Goal: Communication & Community: Answer question/provide support

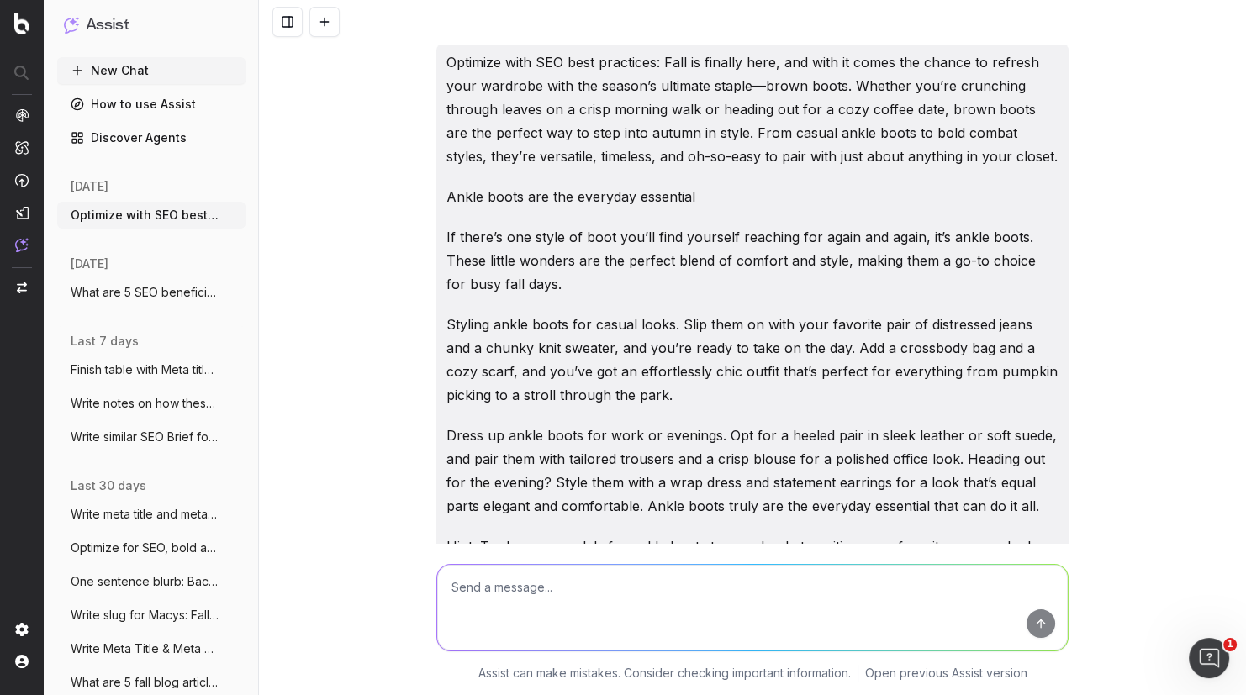
drag, startPoint x: 0, startPoint y: 0, endPoint x: 518, endPoint y: 592, distance: 786.6
click at [520, 592] on textarea at bounding box center [752, 608] width 631 height 86
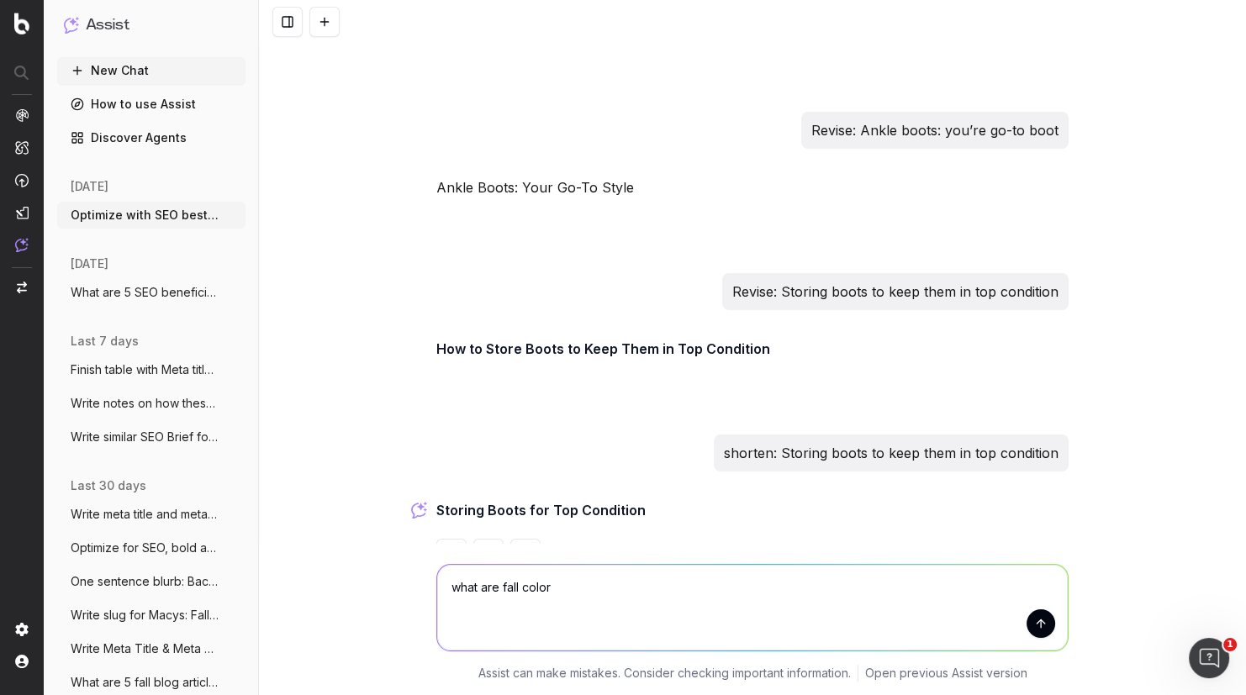
type textarea "what are fall colors"
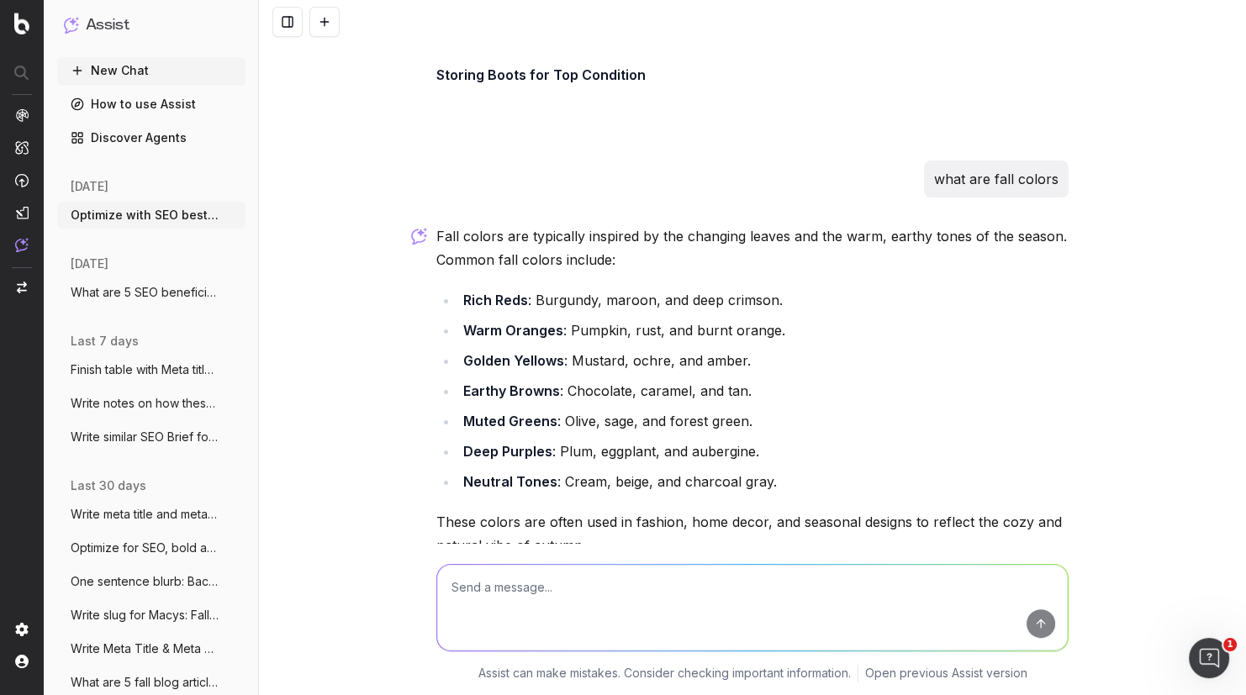
scroll to position [7140, 0]
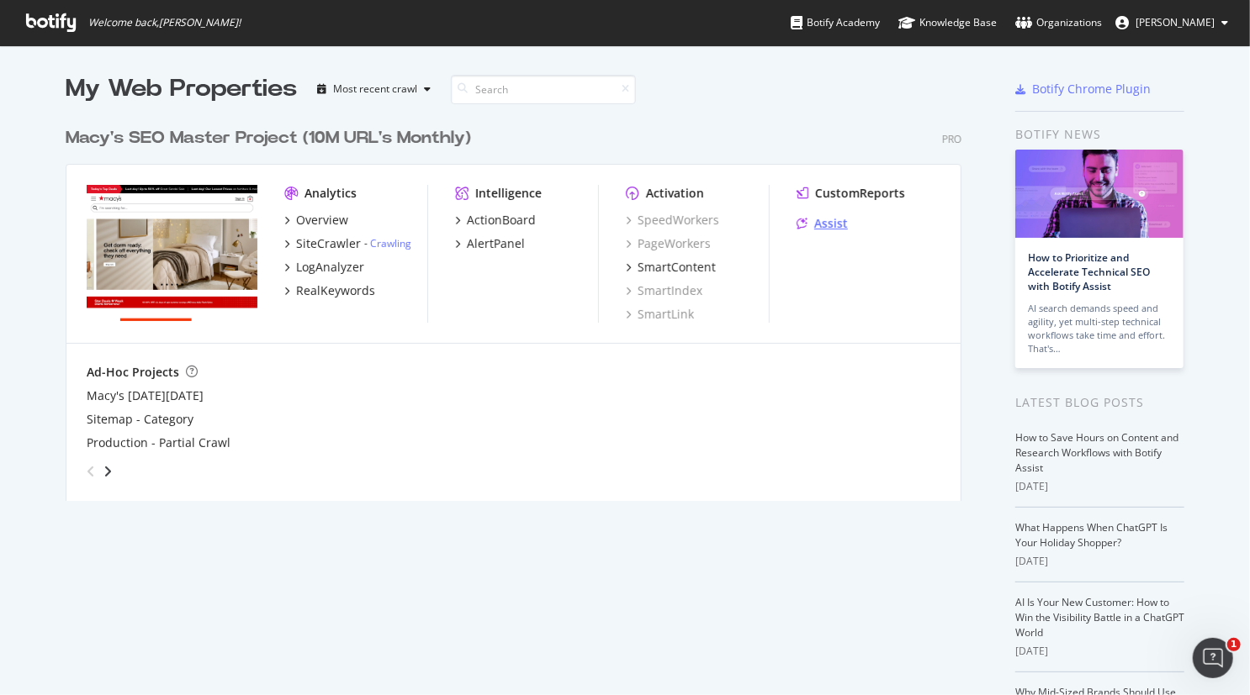
click at [826, 219] on div "Assist" at bounding box center [831, 223] width 34 height 17
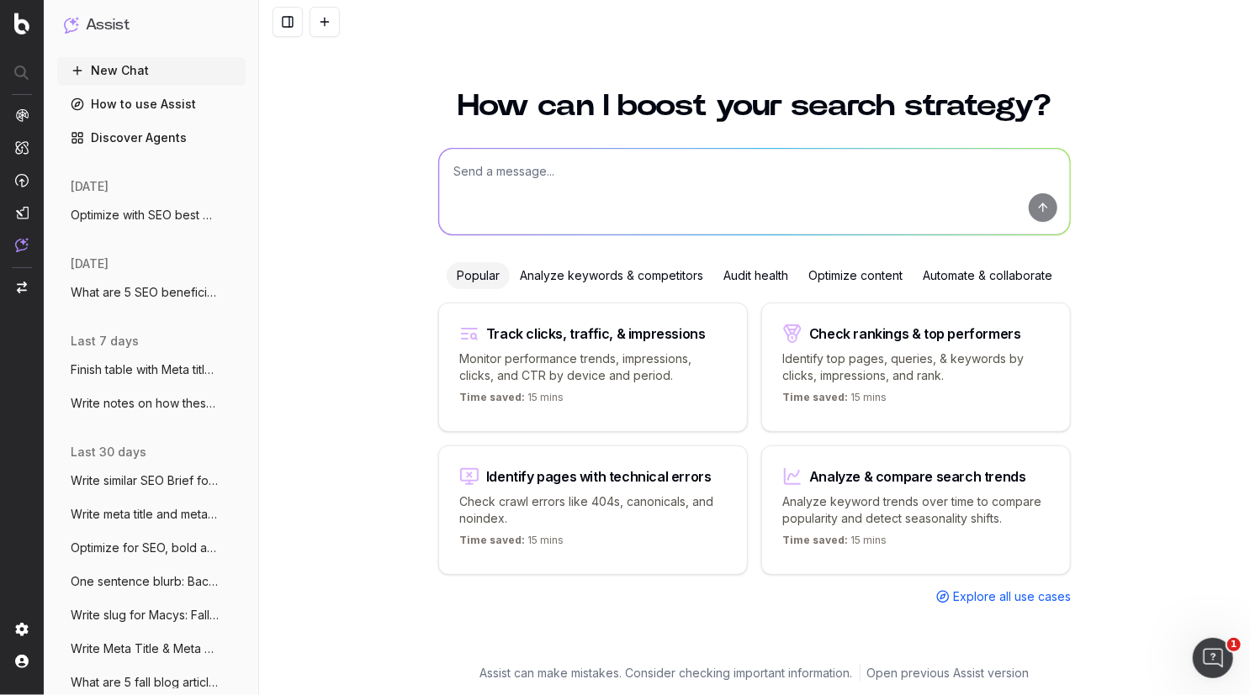
click at [494, 179] on textarea at bounding box center [754, 192] width 631 height 86
paste textarea "A fall classic, Corduroy pants adds texture and warmth to your wardrobe"
type textarea "Revise: A fall classic, Corduroy pants adds texture and warmth to your wardrobe"
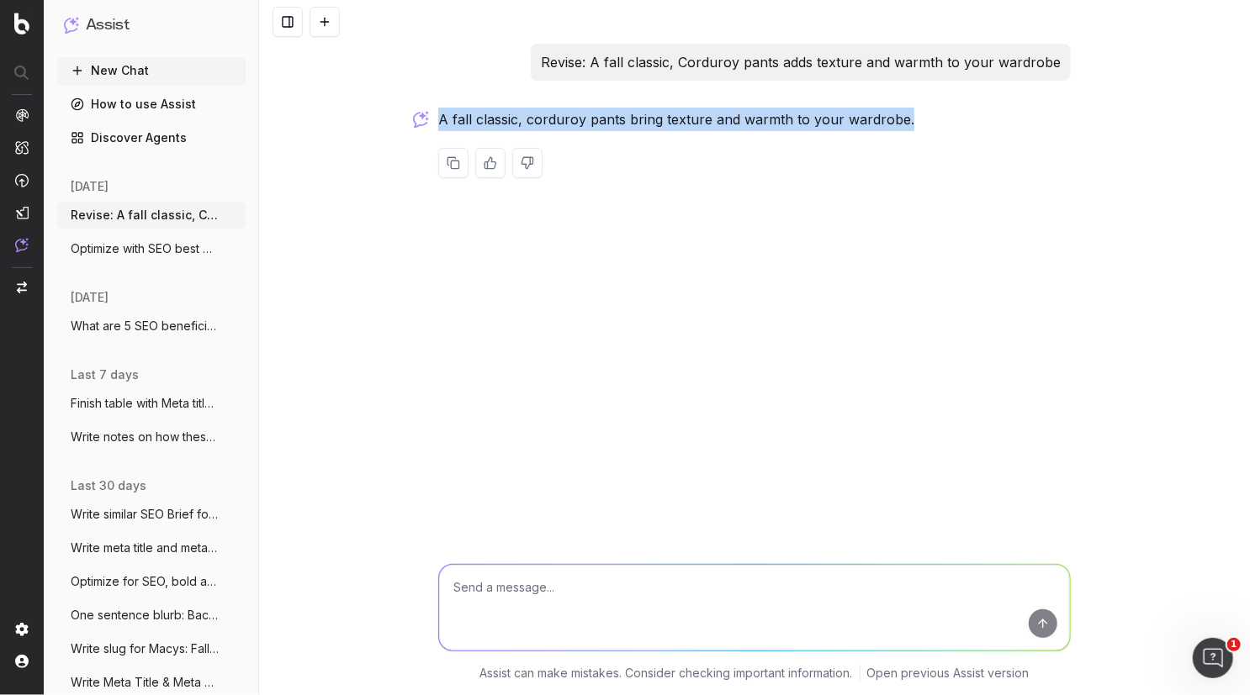
drag, startPoint x: 918, startPoint y: 121, endPoint x: 440, endPoint y: 130, distance: 478.6
click at [441, 129] on p "A fall classic, corduroy pants bring texture and warmth to your wardrobe." at bounding box center [754, 120] width 632 height 24
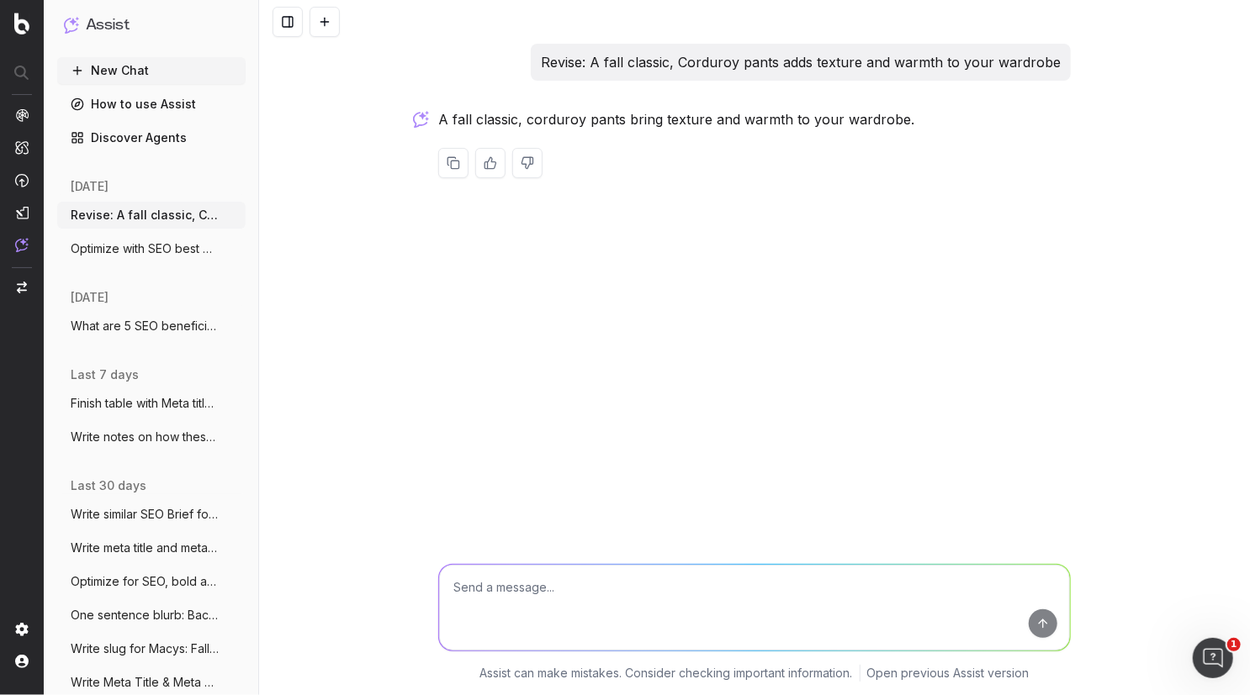
click at [511, 595] on textarea at bounding box center [754, 608] width 631 height 86
paste textarea "Rugged men’s boots are a fall staple."
type textarea "Rearrange: Rugged men’s boots are a fall staple."
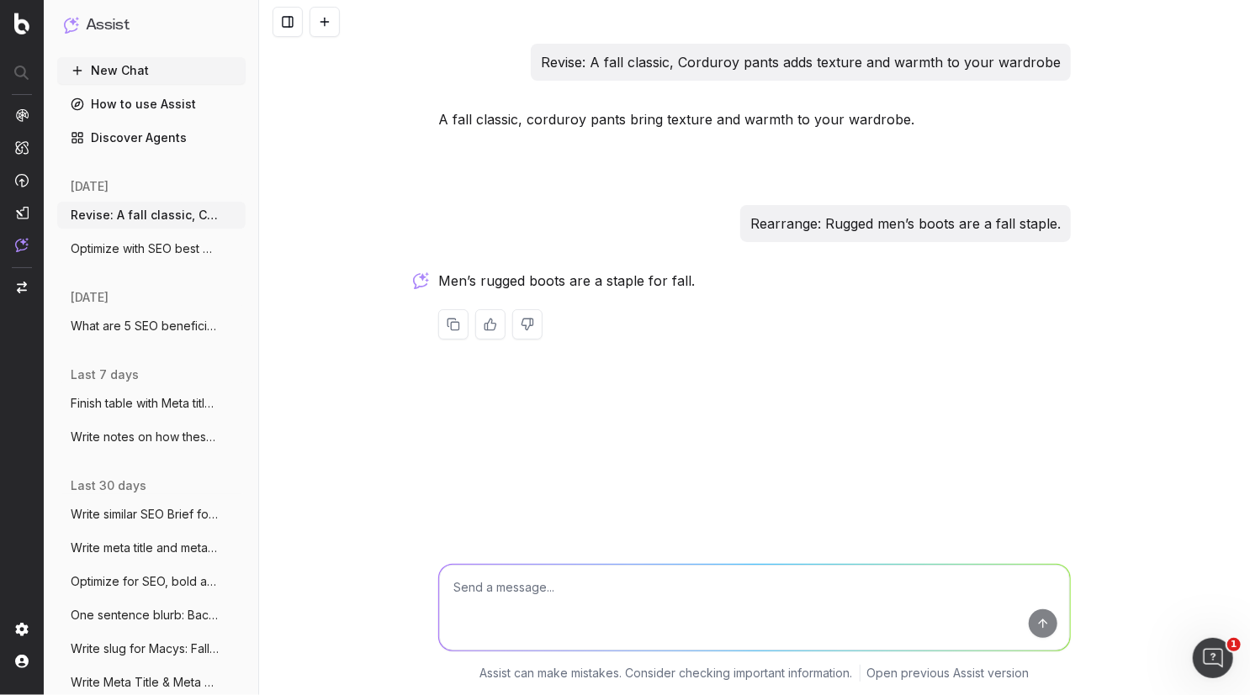
click at [529, 589] on textarea at bounding box center [754, 608] width 631 height 86
paste textarea "everyday wear, sneakers are your go-to for casual. White or neutral-toned sneak…"
type textarea "Revise: everyday wear, sneakers are your go-to for casual. White or neutral-ton…"
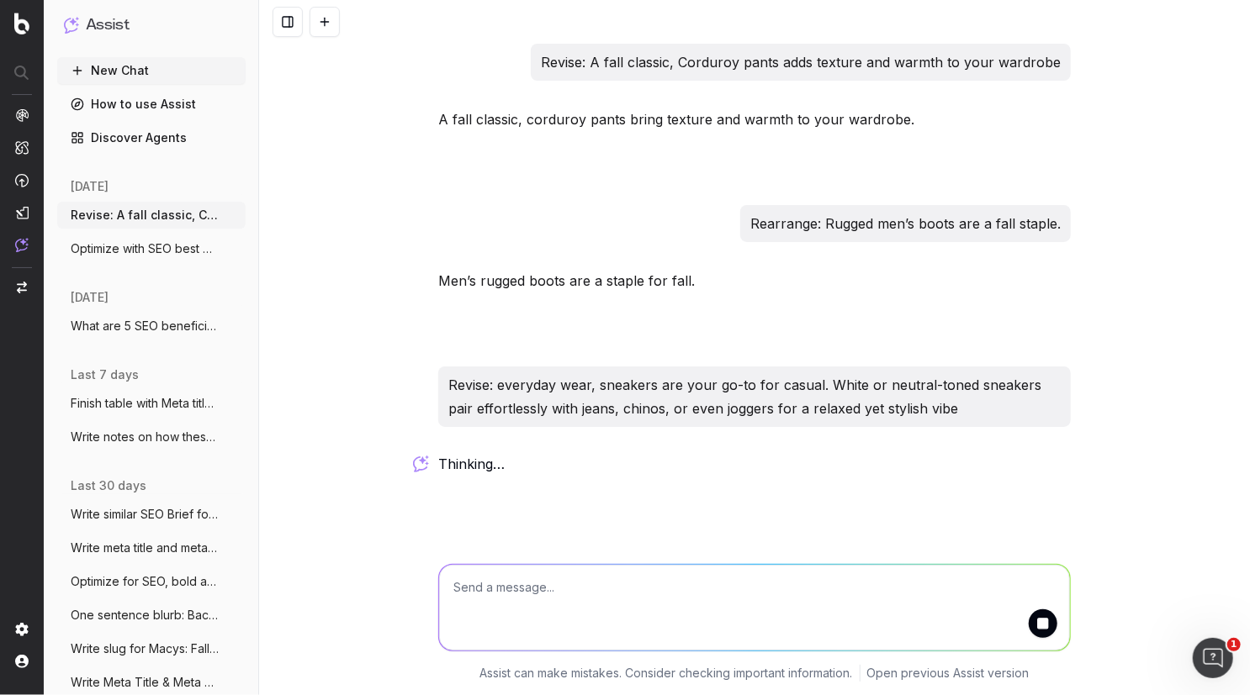
scroll to position [30, 0]
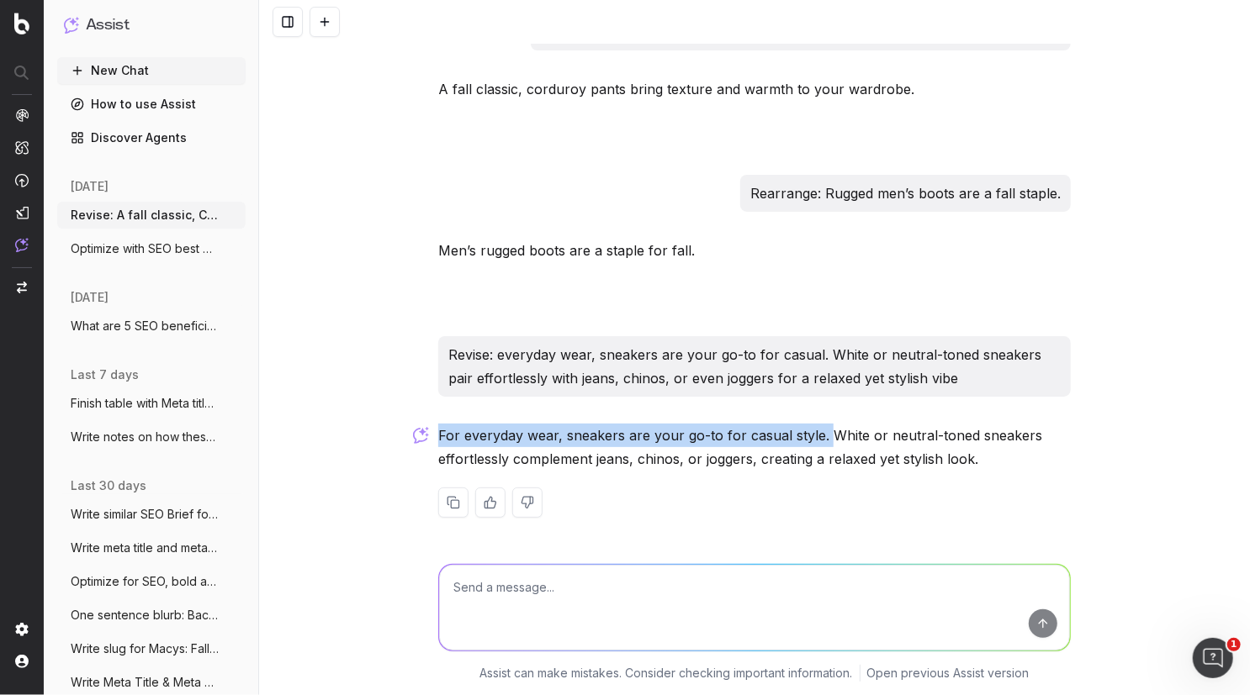
drag, startPoint x: 431, startPoint y: 428, endPoint x: 816, endPoint y: 444, distance: 385.5
click at [816, 444] on div "Revise: A fall classic, Corduroy pants adds texture and warmth to your wardrobe…" at bounding box center [754, 278] width 646 height 531
copy p "For everyday wear, sneakers are your go-to for casual style."
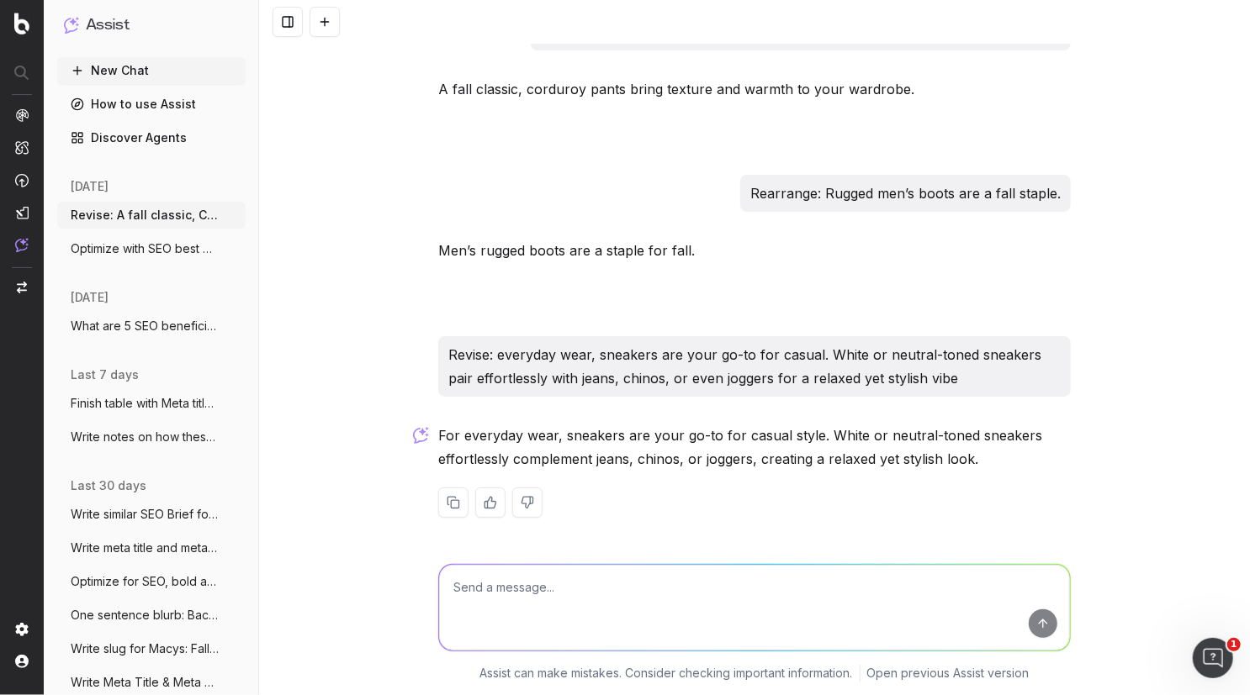
click at [490, 599] on textarea at bounding box center [754, 608] width 631 height 86
paste textarea "With the weather getting colder, leather belts and gloves are the perfect finis…"
type textarea "Revise: With the weather getting colder, leather belts and gloves are the perfe…"
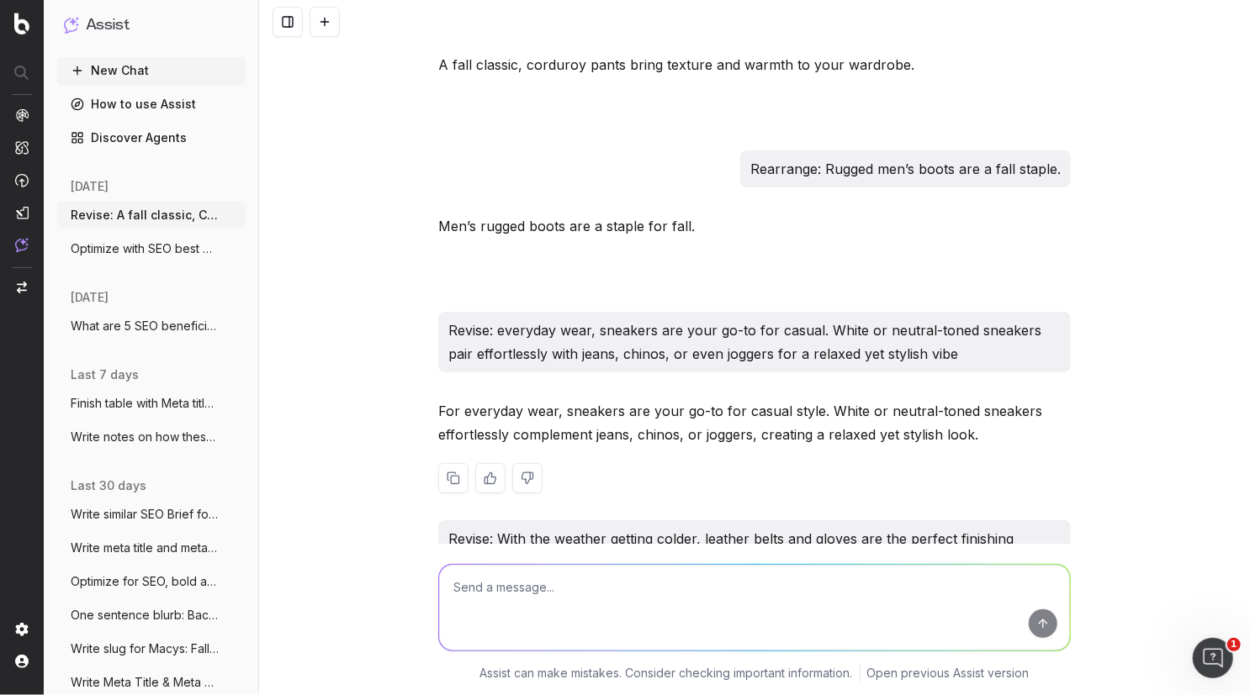
scroll to position [286, 0]
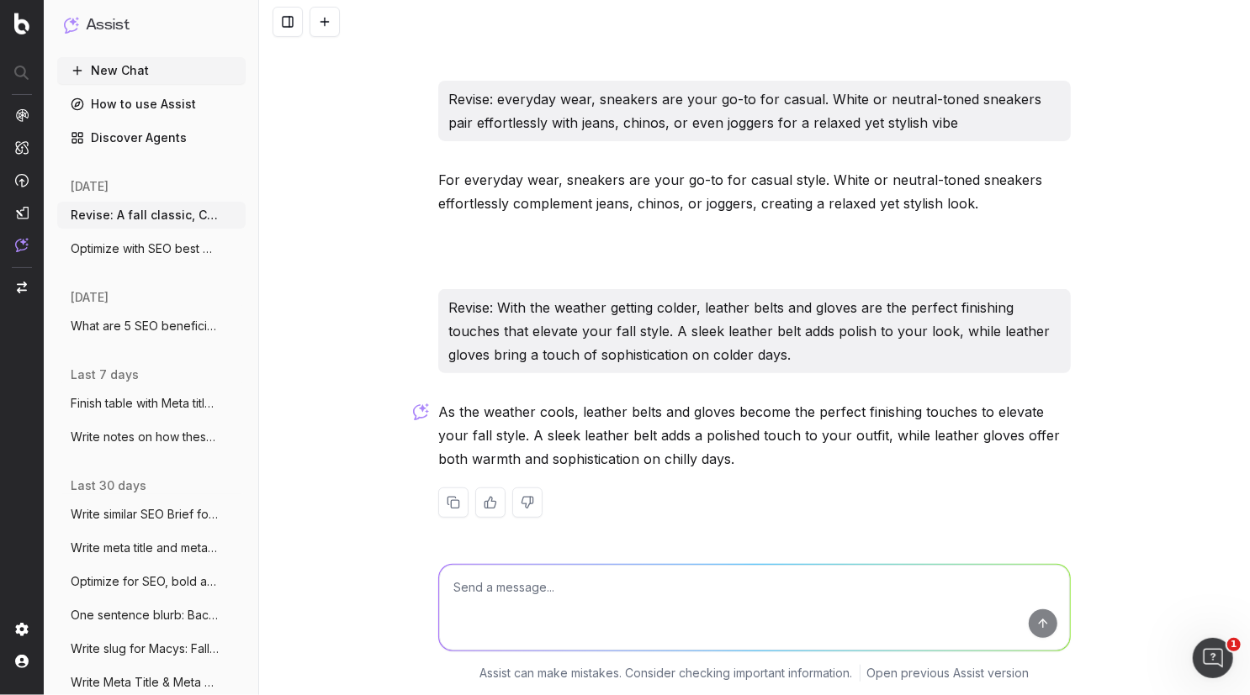
click at [458, 404] on p "As the weather cools, leather belts and gloves become the perfect finishing tou…" at bounding box center [754, 435] width 632 height 71
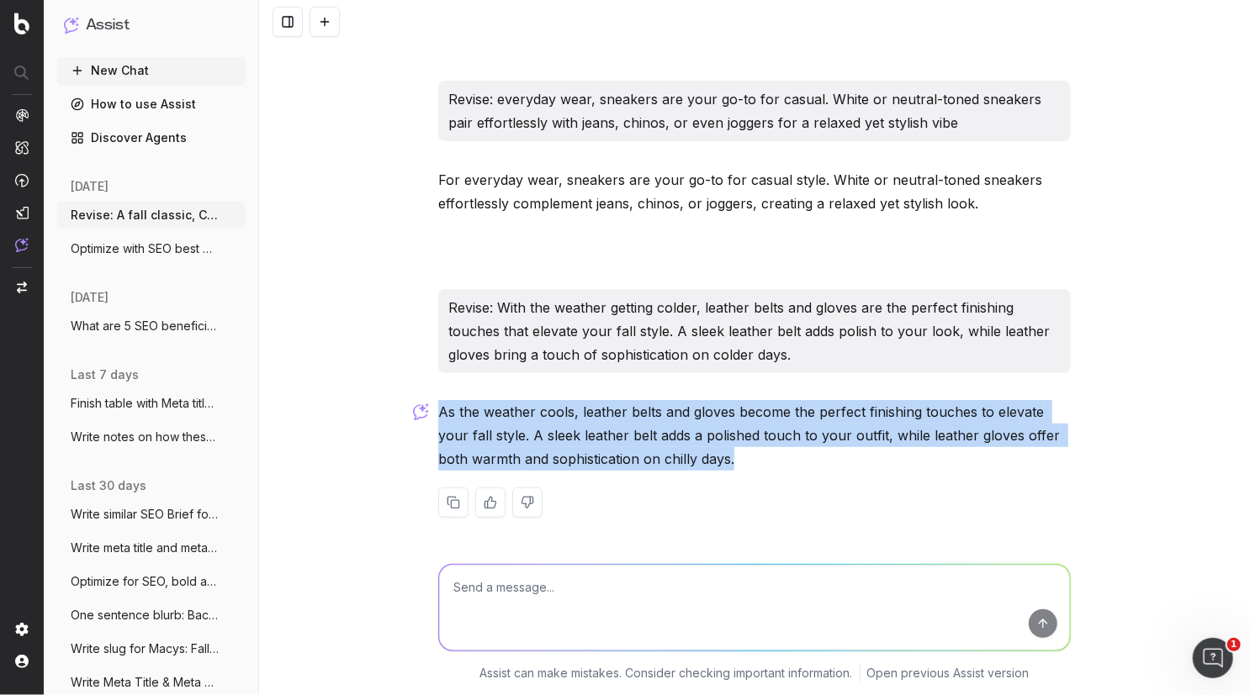
drag, startPoint x: 744, startPoint y: 448, endPoint x: 414, endPoint y: 391, distance: 335.4
click at [414, 391] on div "Revise: A fall classic, Corduroy pants adds texture and warmth to your wardrobe…" at bounding box center [754, 347] width 991 height 695
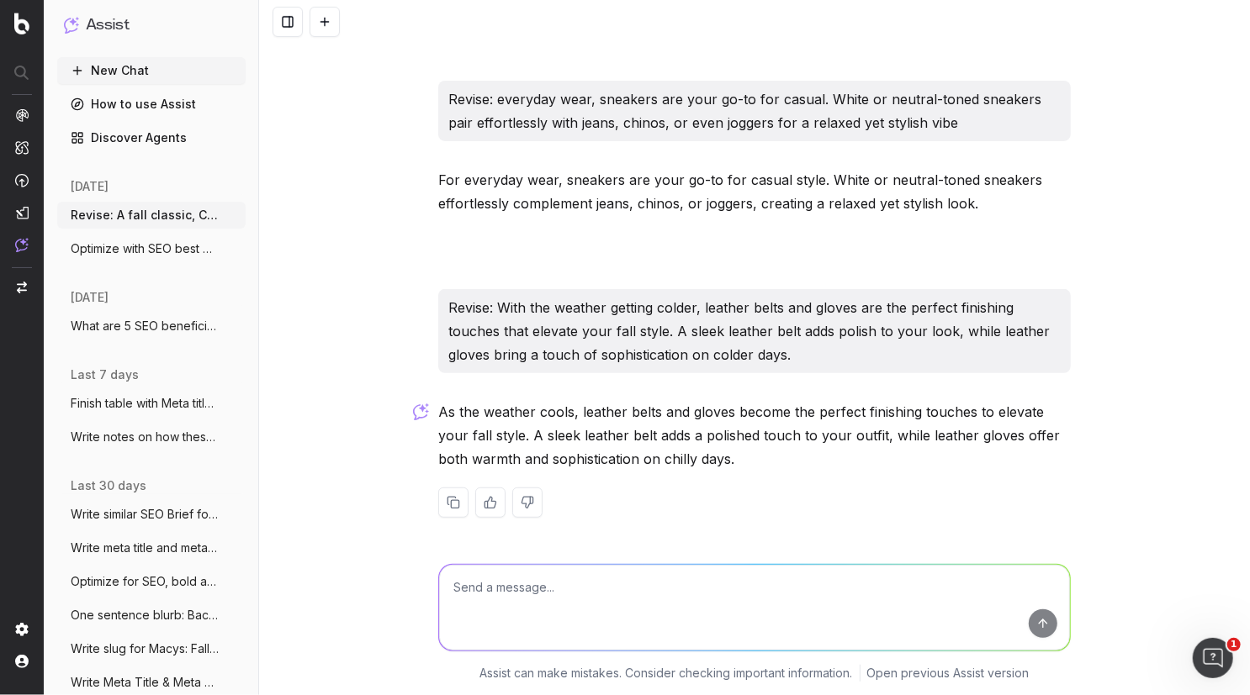
click at [511, 591] on textarea at bounding box center [754, 608] width 631 height 86
type textarea "Rewrite"
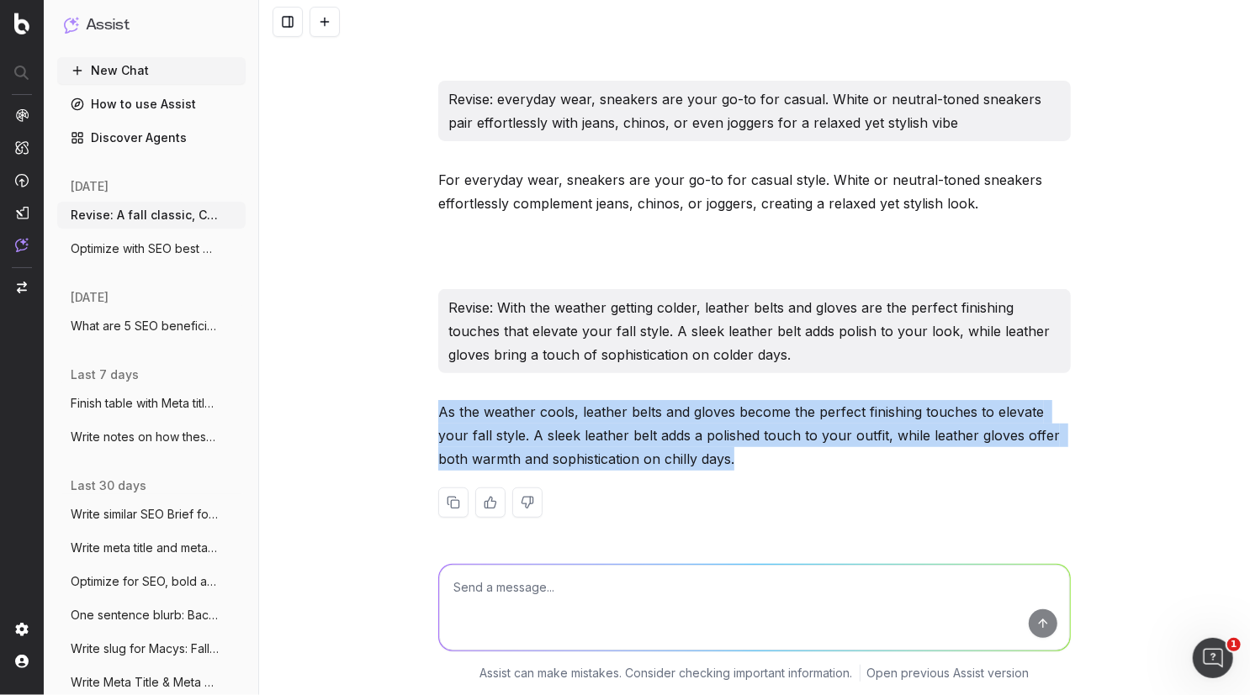
drag, startPoint x: 432, startPoint y: 406, endPoint x: 807, endPoint y: 457, distance: 378.5
click at [807, 457] on p "As the weather cools, leather belts and gloves become the perfect finishing tou…" at bounding box center [754, 435] width 632 height 71
copy p "As the weather cools, leather belts and gloves become the perfect finishing tou…"
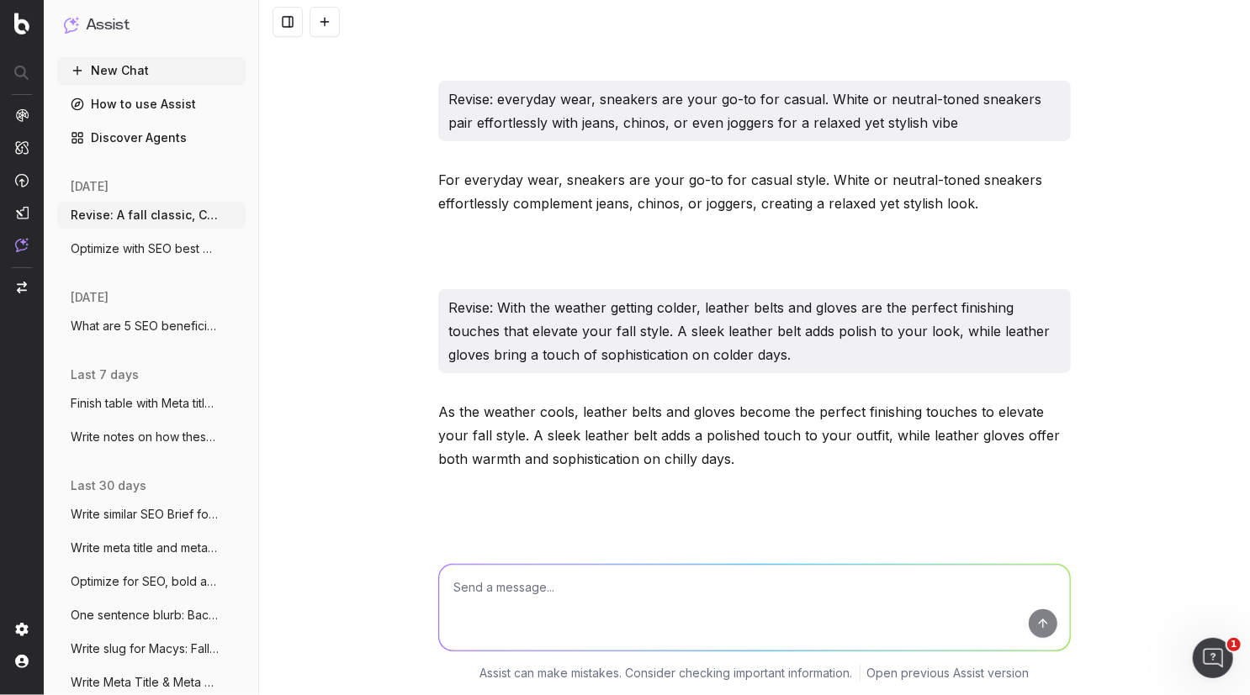
click at [524, 589] on textarea at bounding box center [754, 608] width 631 height 86
paste textarea "The perfect finishing touches to elevate your fall style. A sleek leather belt …"
type textarea "Revise: The perfect finishing touches to elevate your fall style. A sleek leath…"
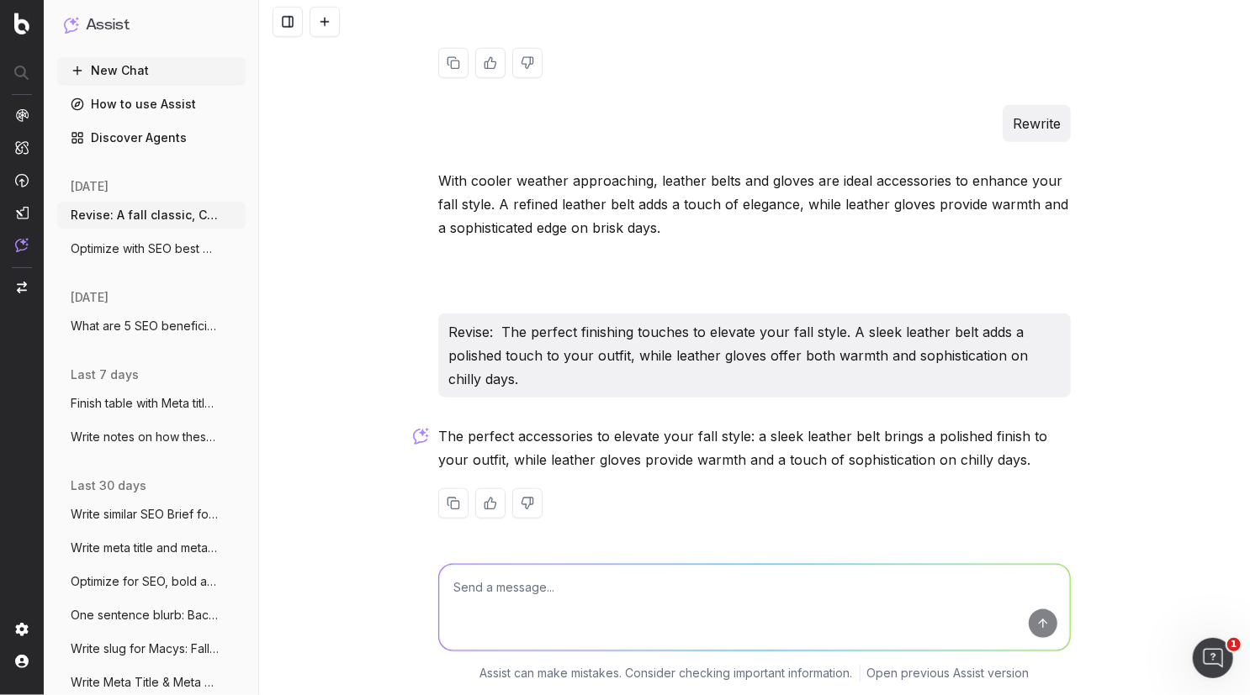
scroll to position [727, 0]
click at [438, 436] on p "The perfect accessories to elevate your fall style: a sleek leather belt brings…" at bounding box center [754, 447] width 632 height 47
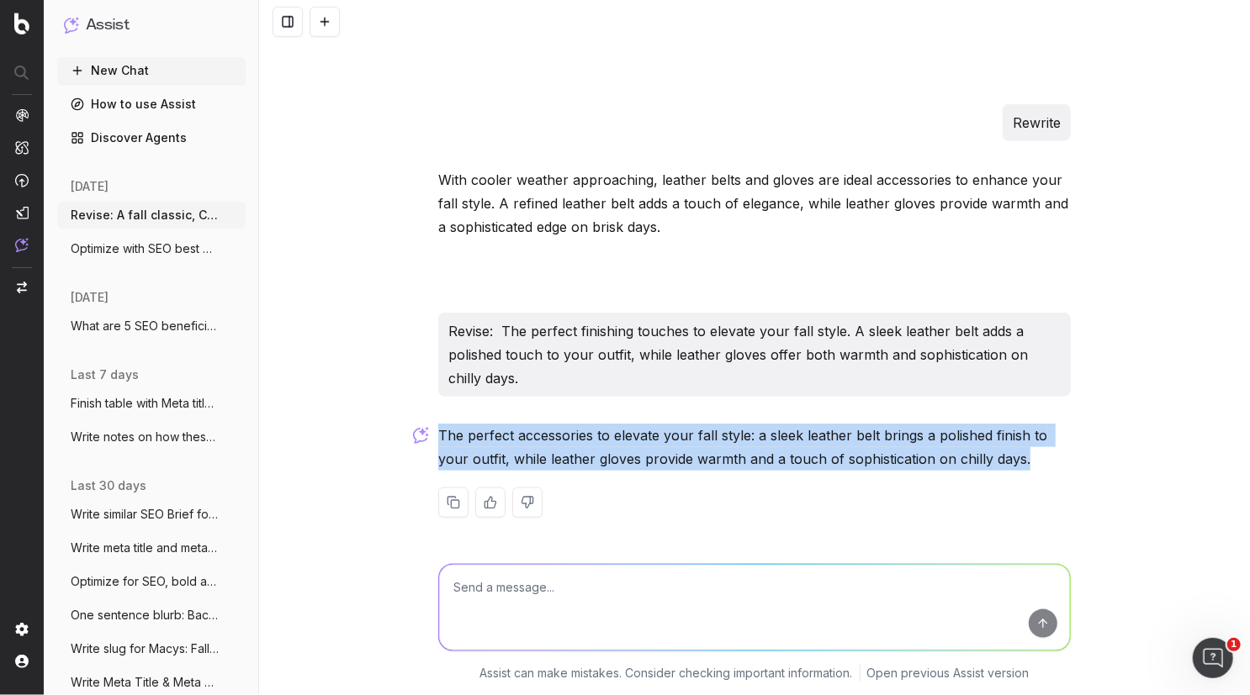
drag, startPoint x: 906, startPoint y: 453, endPoint x: 431, endPoint y: 444, distance: 476.0
copy p "The perfect accessories to elevate your fall style: a sleek leather belt brings…"
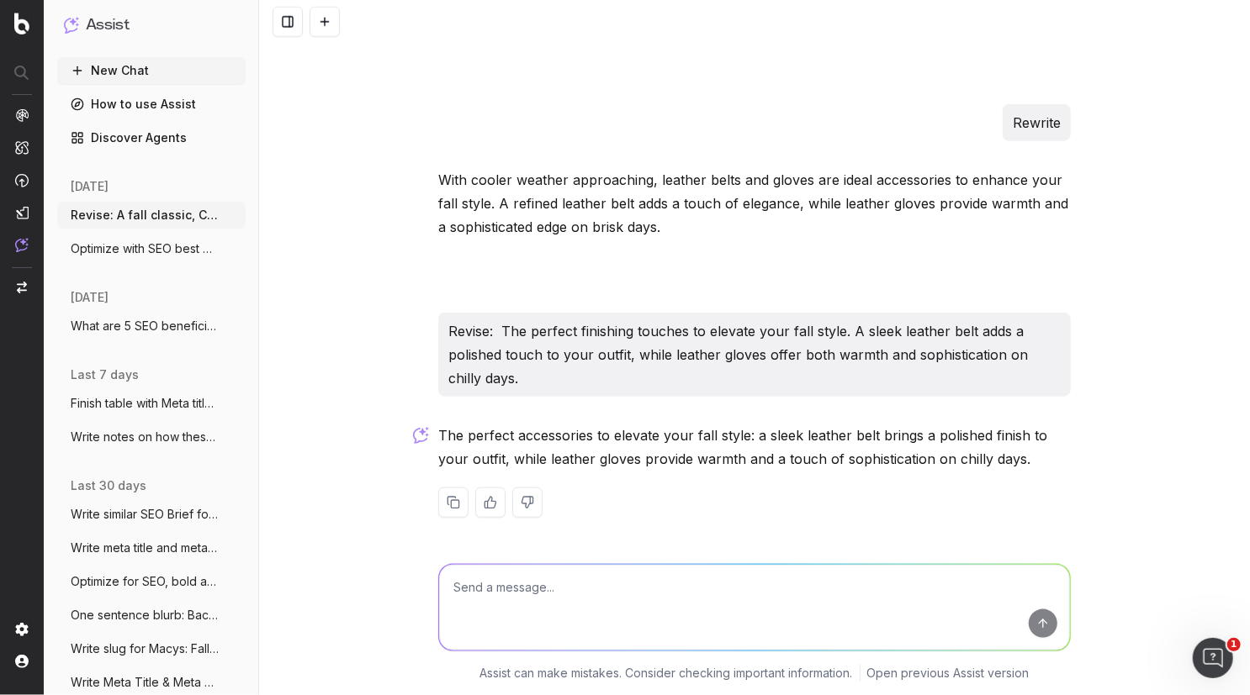
click at [488, 610] on textarea at bounding box center [754, 608] width 631 height 86
paste textarea "Sweaters and knits are the foundation of fall layering"
type textarea "Revise: Sweaters and knits are the foundation of fall layering"
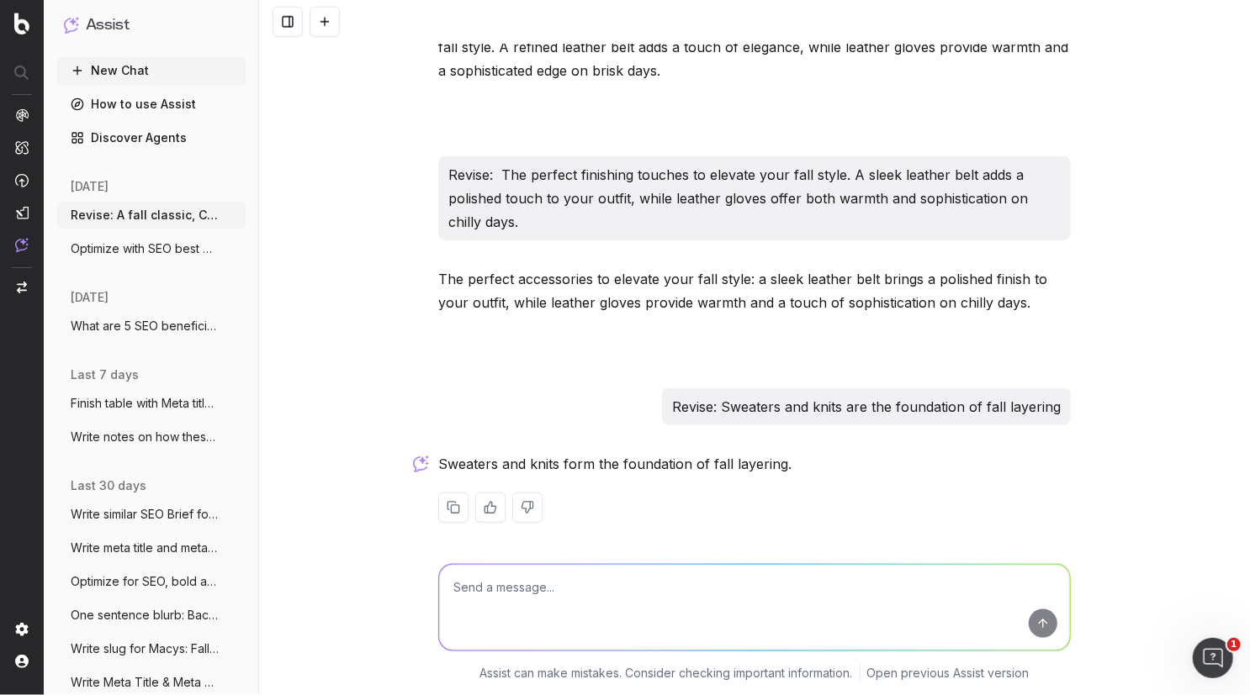
scroll to position [888, 0]
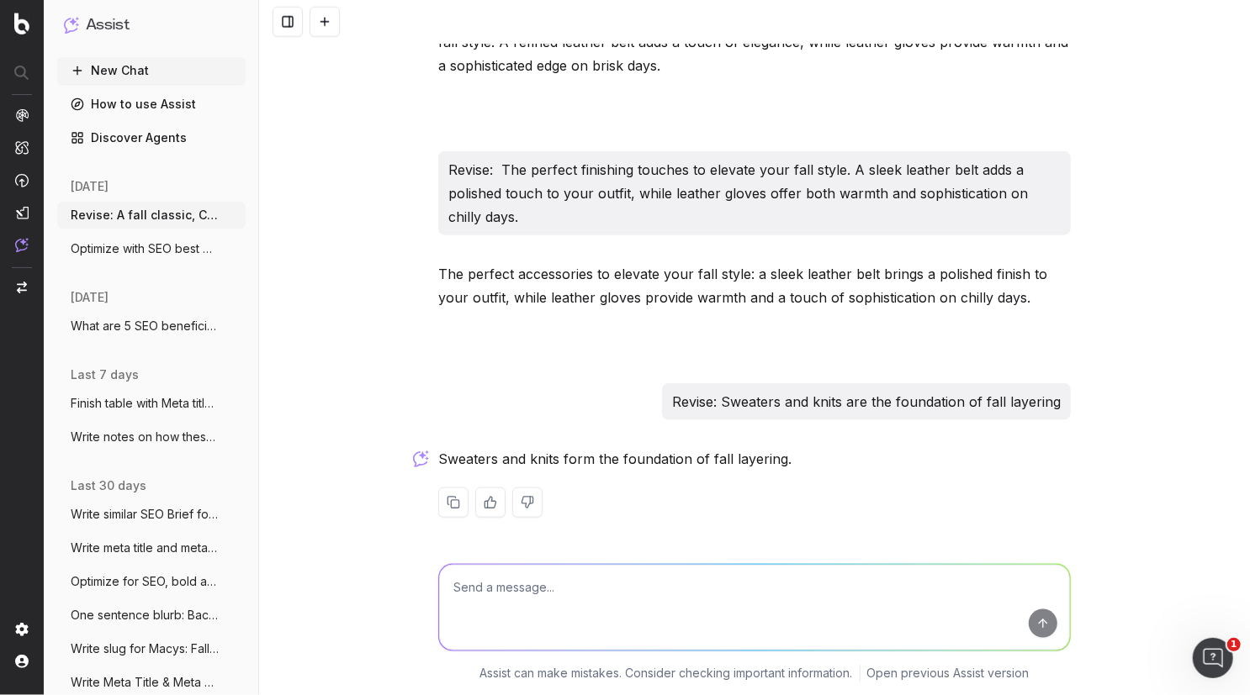
click at [493, 610] on textarea at bounding box center [754, 608] width 631 height 86
paste textarea "Cosider fall layering"
type textarea "Revise: Cosider fall layering"
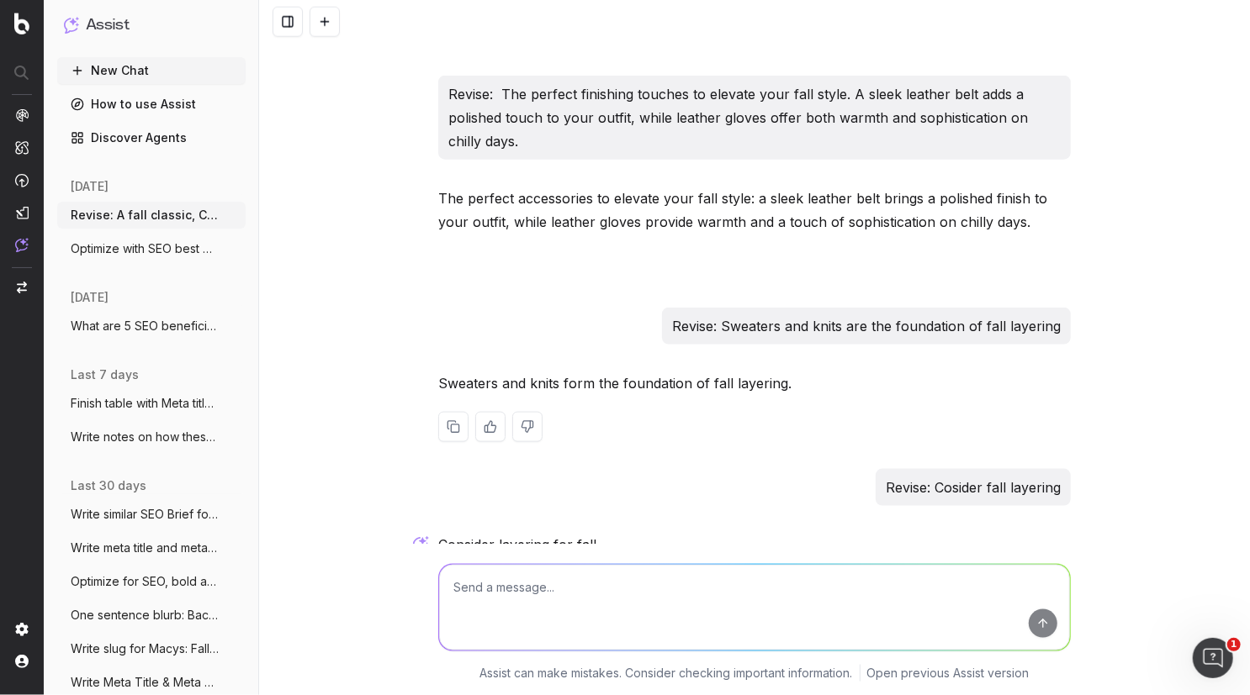
scroll to position [1049, 0]
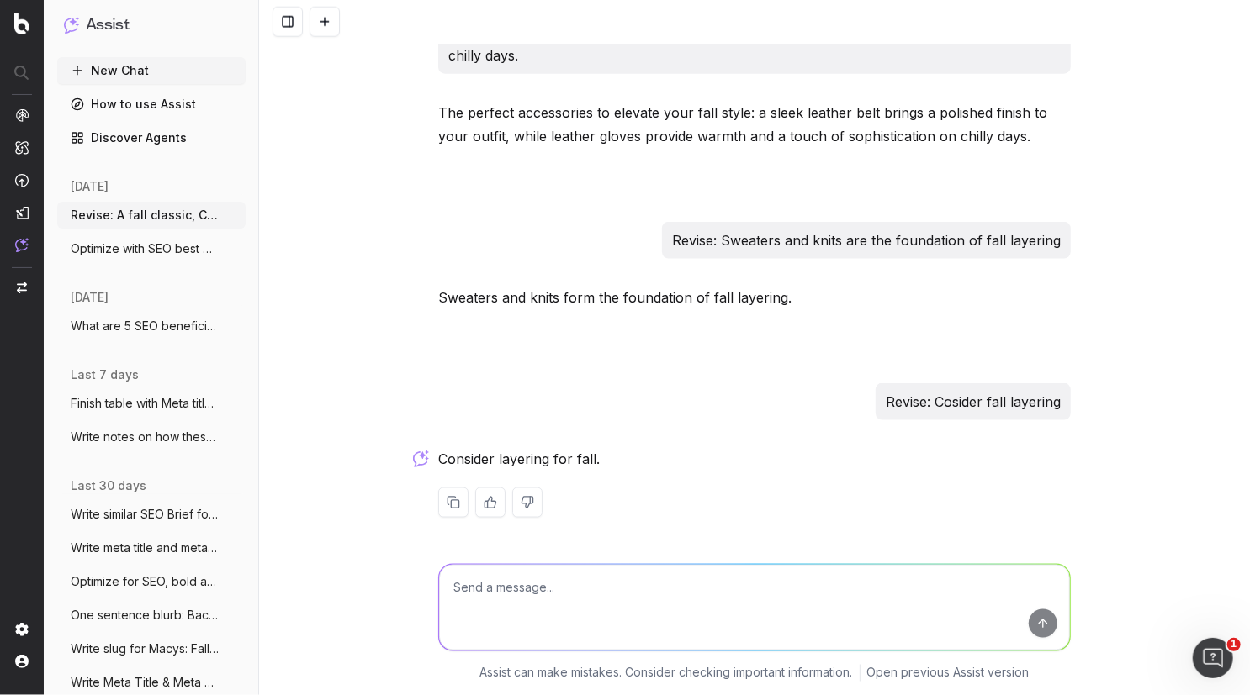
click at [573, 453] on p "Consider layering for fall." at bounding box center [754, 459] width 632 height 24
drag, startPoint x: 579, startPoint y: 457, endPoint x: 425, endPoint y: 454, distance: 153.1
copy p "Consider layering for fall"
click at [483, 602] on textarea at bounding box center [754, 608] width 631 height 86
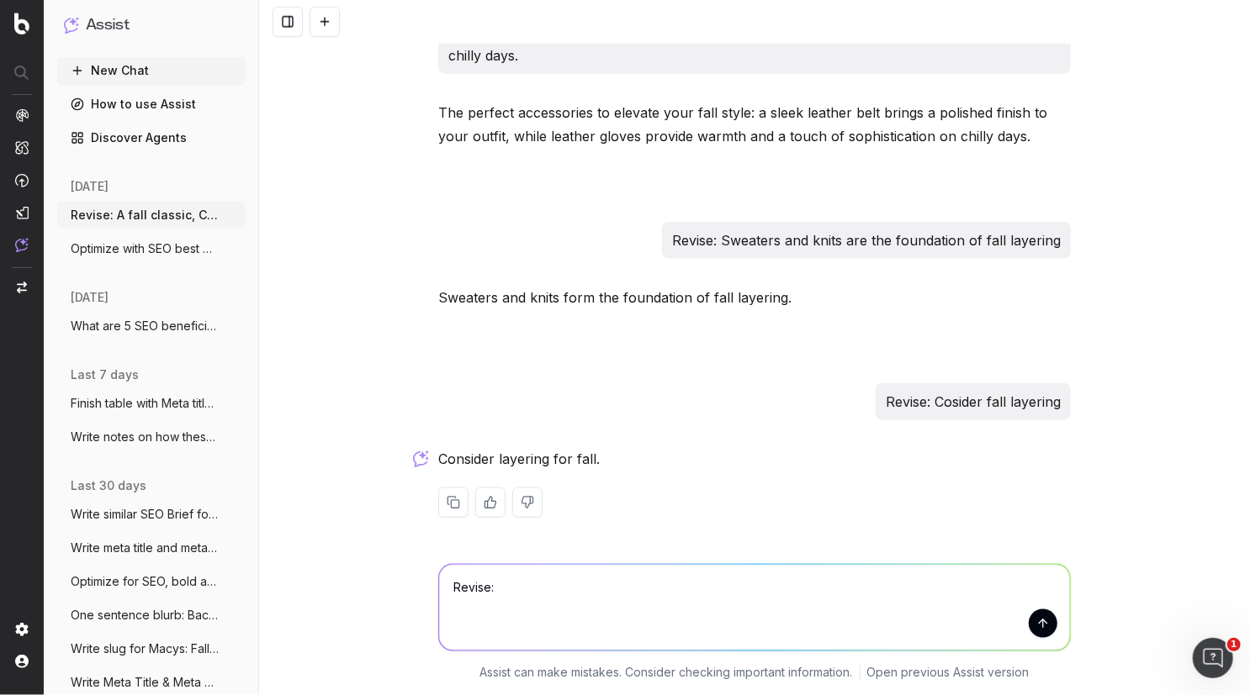
paste textarea "Fall-ready bottoms"
type textarea "Revise: Fall-ready bottoms"
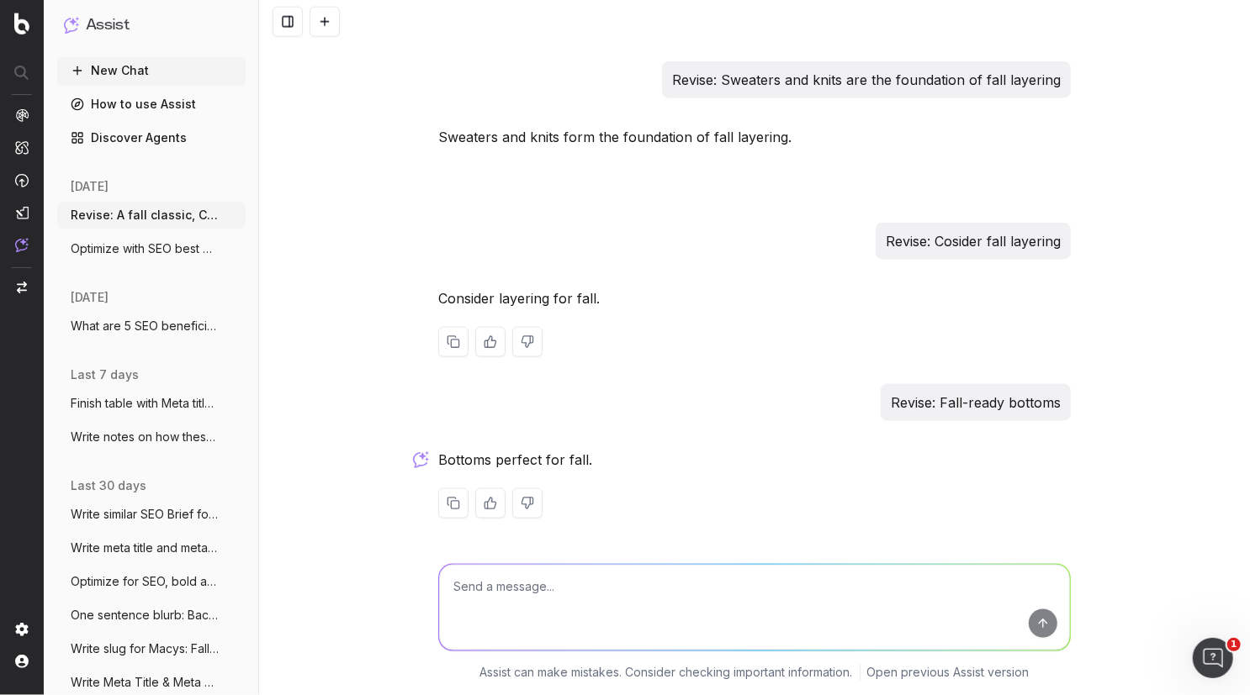
scroll to position [1211, 0]
click at [493, 603] on textarea at bounding box center [754, 608] width 631 height 86
paste textarea "Ideal pants for the season"
type textarea "Write alternatives: Ideal pants for the season"
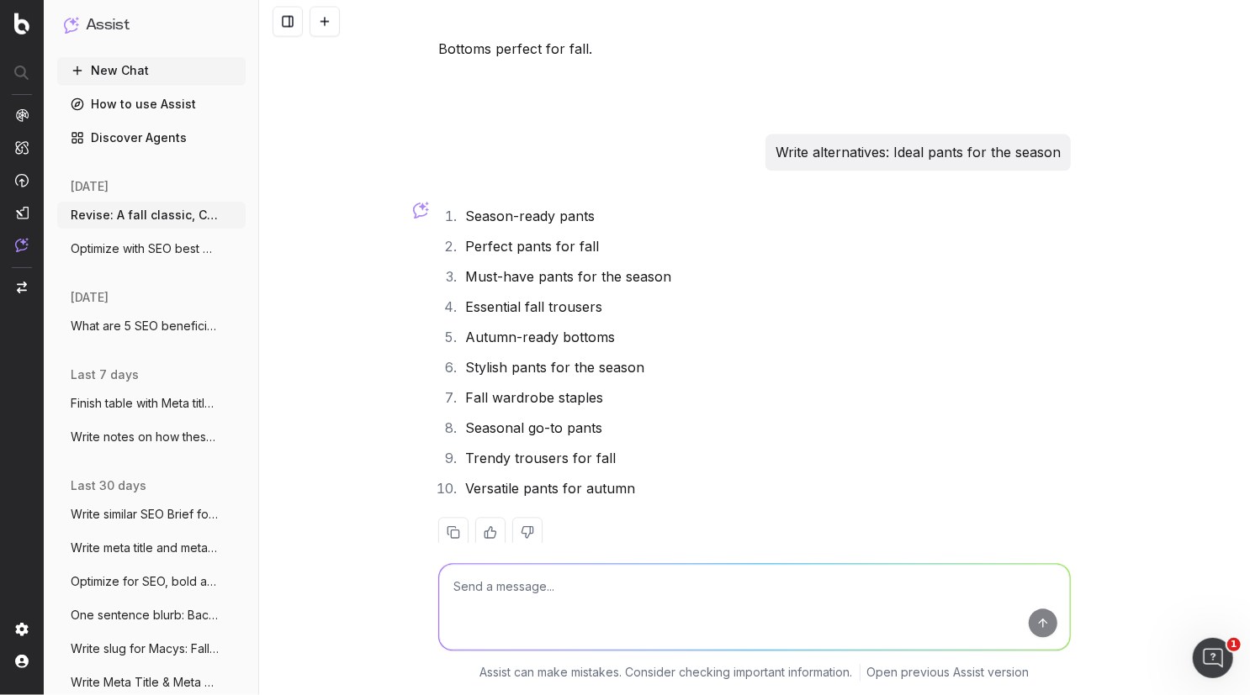
scroll to position [1651, 0]
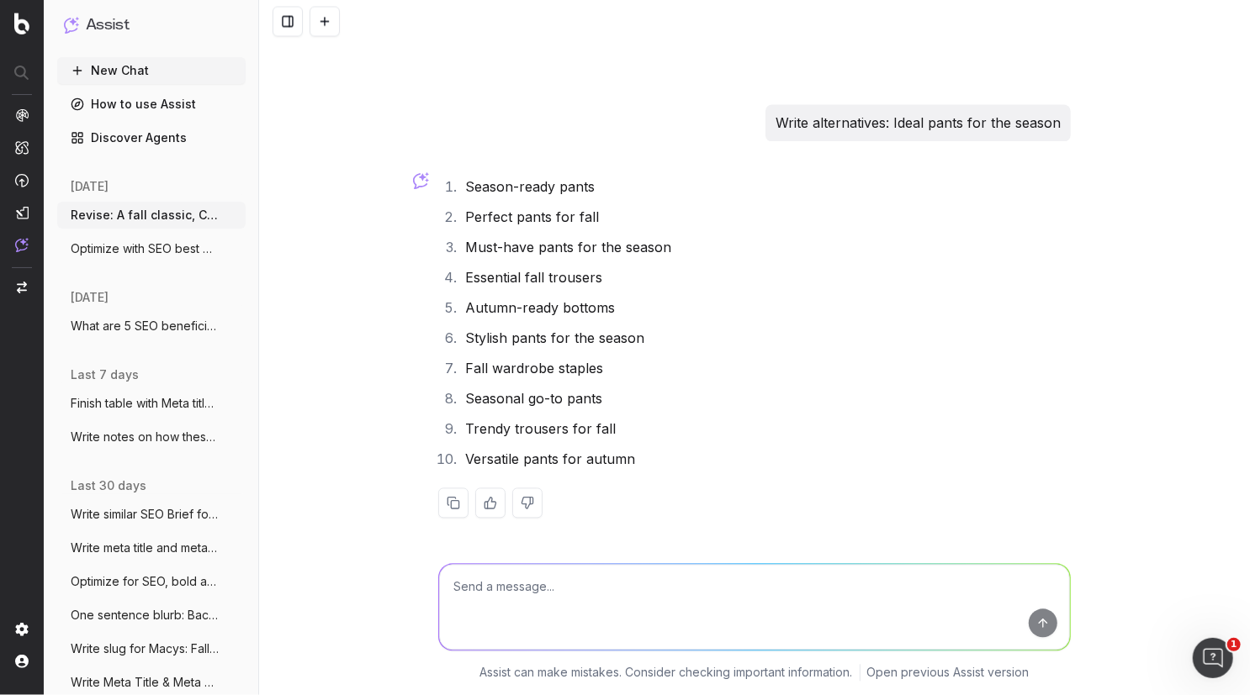
drag, startPoint x: 614, startPoint y: 427, endPoint x: 455, endPoint y: 423, distance: 159.0
click at [460, 423] on li "Trendy trousers for fall" at bounding box center [765, 430] width 610 height 24
copy li "Trendy trousers for fall"
click at [509, 354] on ol "Season-ready pants Perfect pants for fall Must-have pants for the season Essent…" at bounding box center [754, 324] width 632 height 296
drag, startPoint x: 460, startPoint y: 215, endPoint x: 613, endPoint y: 225, distance: 153.4
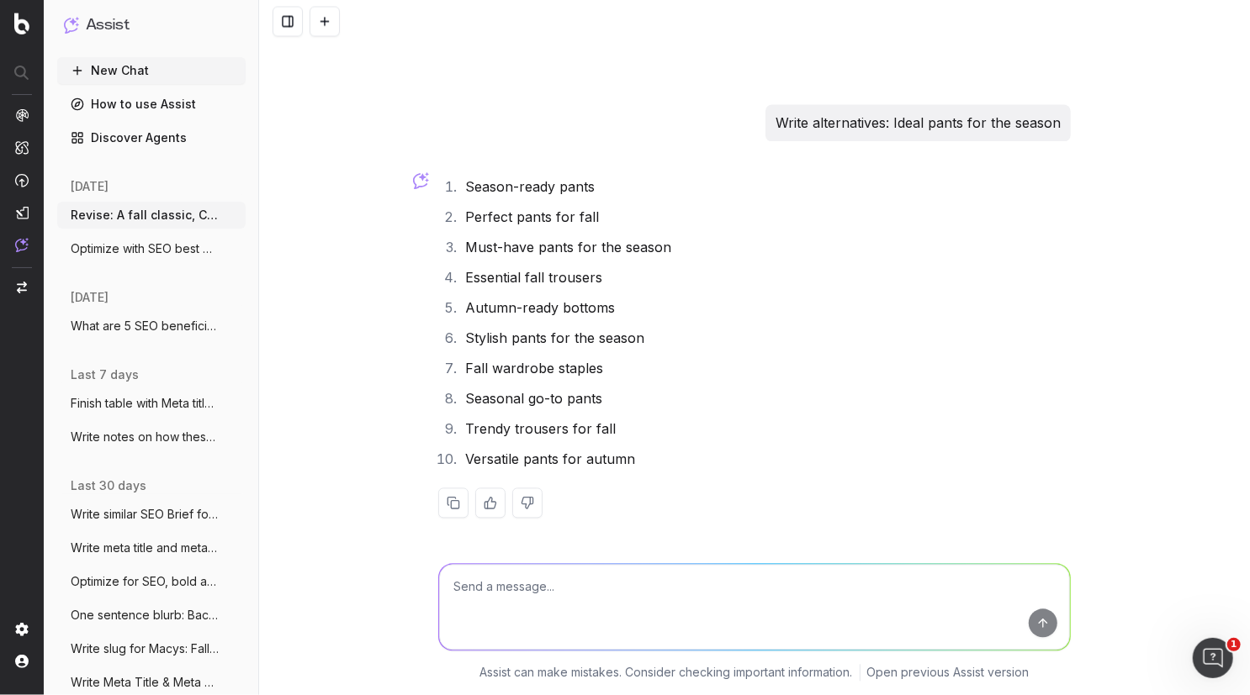
click at [613, 225] on li "Perfect pants for fall" at bounding box center [765, 218] width 610 height 24
click at [505, 264] on ol "Season-ready pants Perfect pants for fall Must-have pants for the season Essent…" at bounding box center [754, 324] width 632 height 296
drag, startPoint x: 462, startPoint y: 277, endPoint x: 621, endPoint y: 277, distance: 158.9
click at [621, 277] on li "Essential fall trousers" at bounding box center [765, 279] width 610 height 24
click at [613, 293] on ol "Season-ready pants Perfect pants for fall Must-have pants for the season Essent…" at bounding box center [754, 324] width 632 height 296
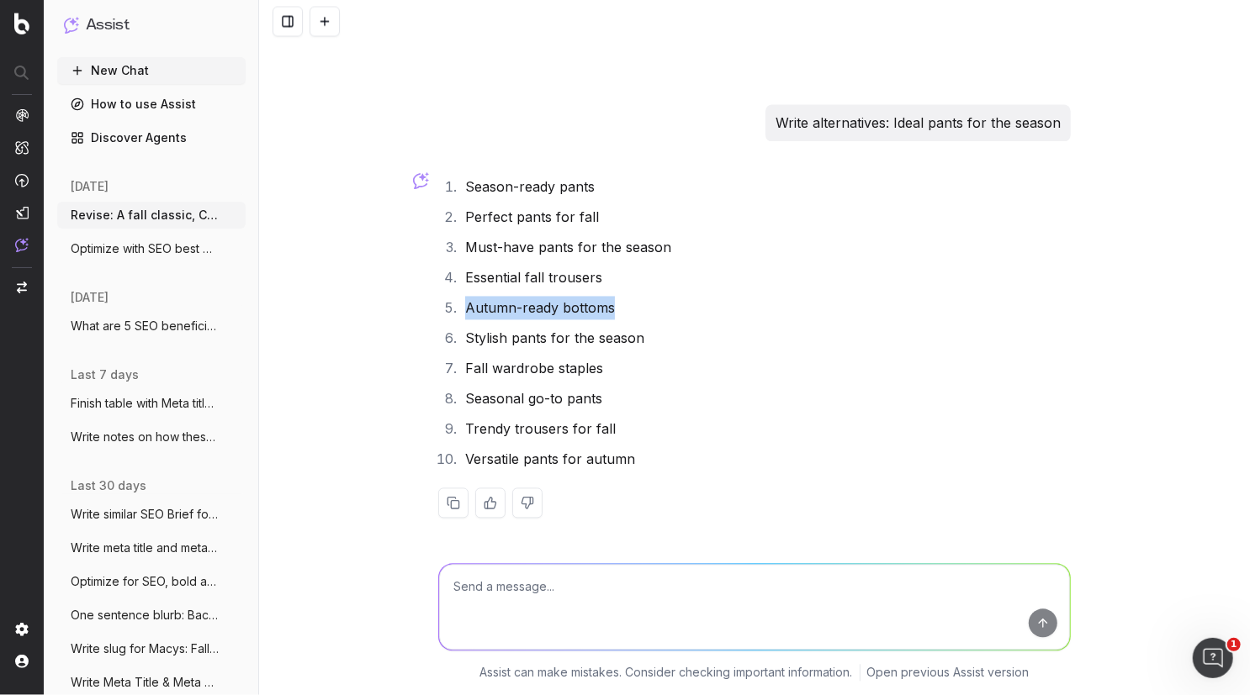
drag, startPoint x: 606, startPoint y: 306, endPoint x: 454, endPoint y: 311, distance: 152.3
click at [460, 311] on li "Autumn-ready bottoms" at bounding box center [765, 309] width 610 height 24
click at [555, 603] on textarea at bounding box center [754, 608] width 631 height 86
paste textarea "Footwear essentials for fall"
click at [450, 589] on textarea "Footwear essentials for fall" at bounding box center [754, 608] width 631 height 86
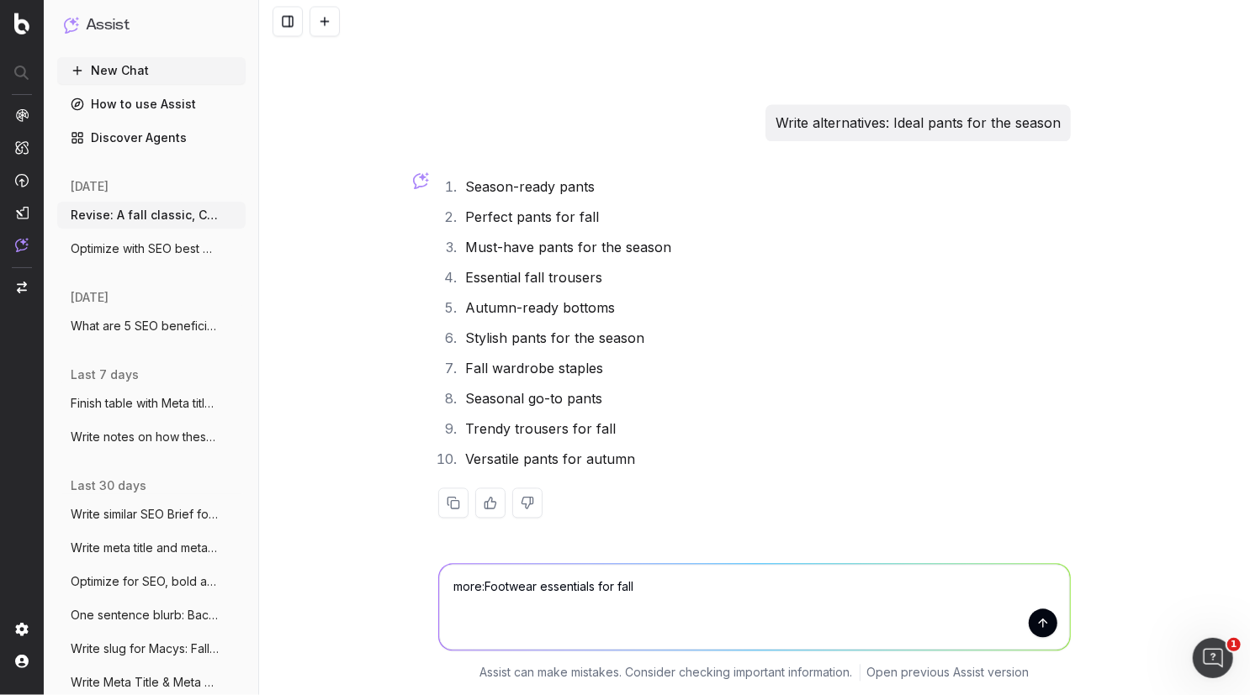
type textarea "more: Footwear essentials for fall"
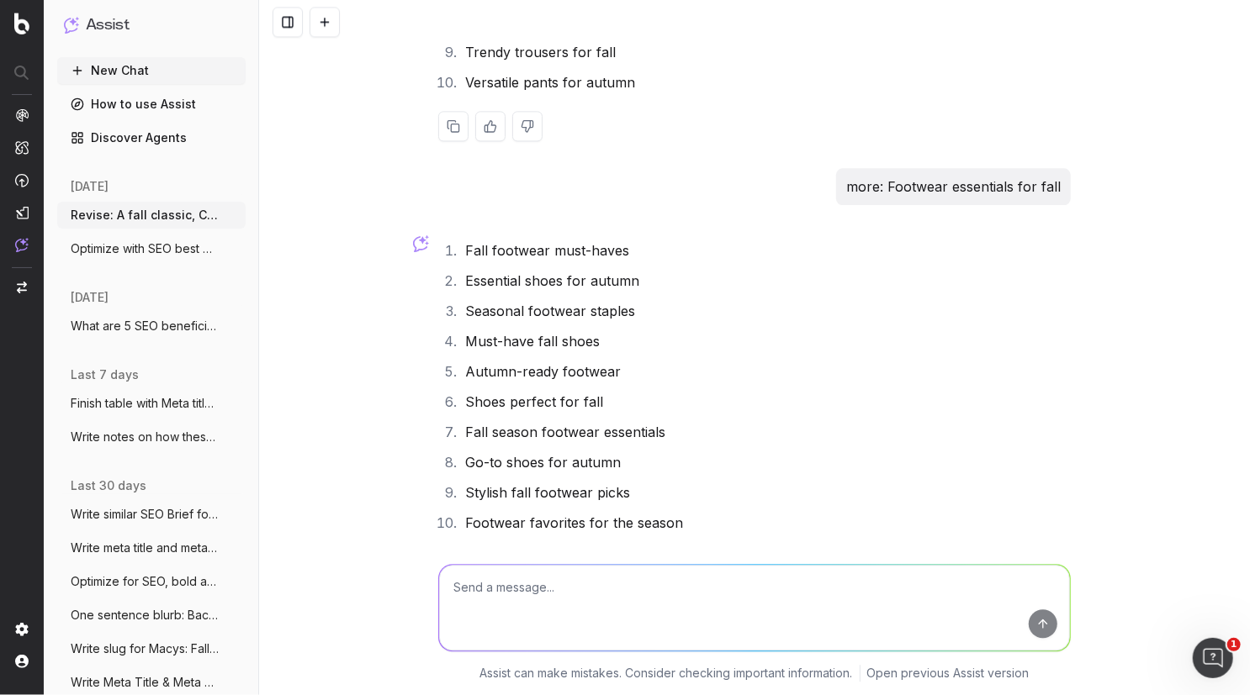
scroll to position [2033, 0]
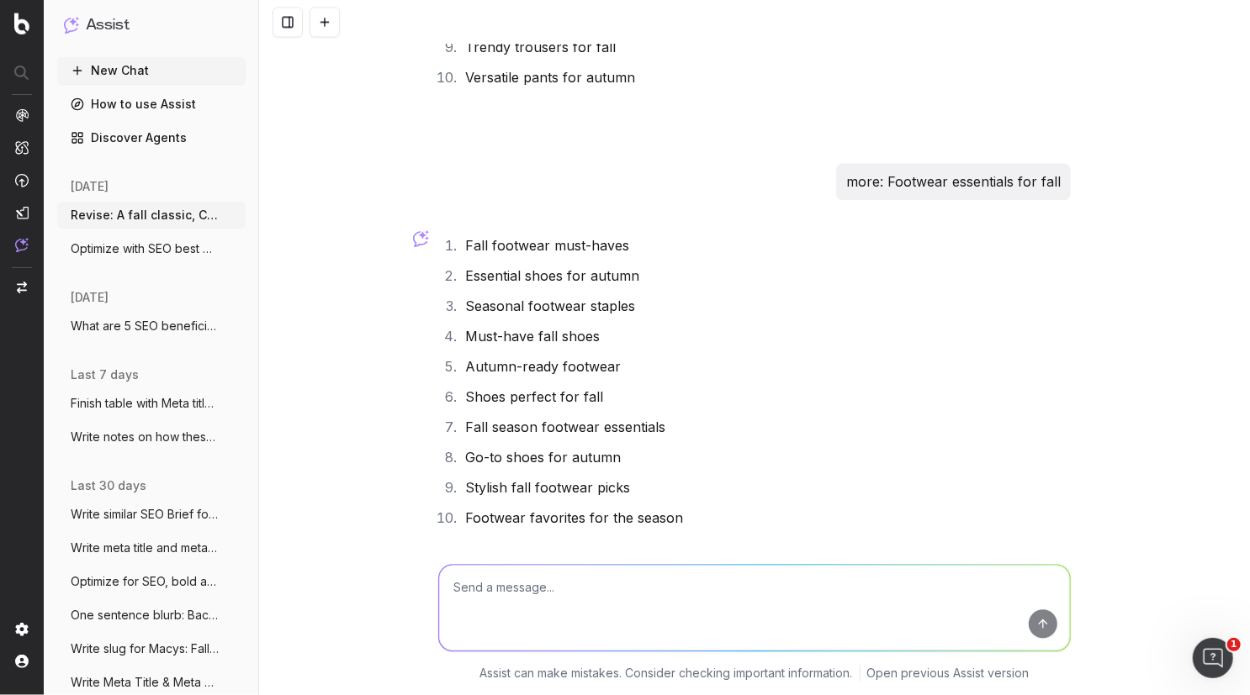
drag, startPoint x: 463, startPoint y: 303, endPoint x: 630, endPoint y: 304, distance: 166.5
click at [630, 304] on li "Seasonal footwear staples" at bounding box center [765, 306] width 610 height 24
drag, startPoint x: 613, startPoint y: 305, endPoint x: 462, endPoint y: 308, distance: 150.5
click at [462, 308] on li "Seasonal footwear staples" at bounding box center [765, 306] width 610 height 24
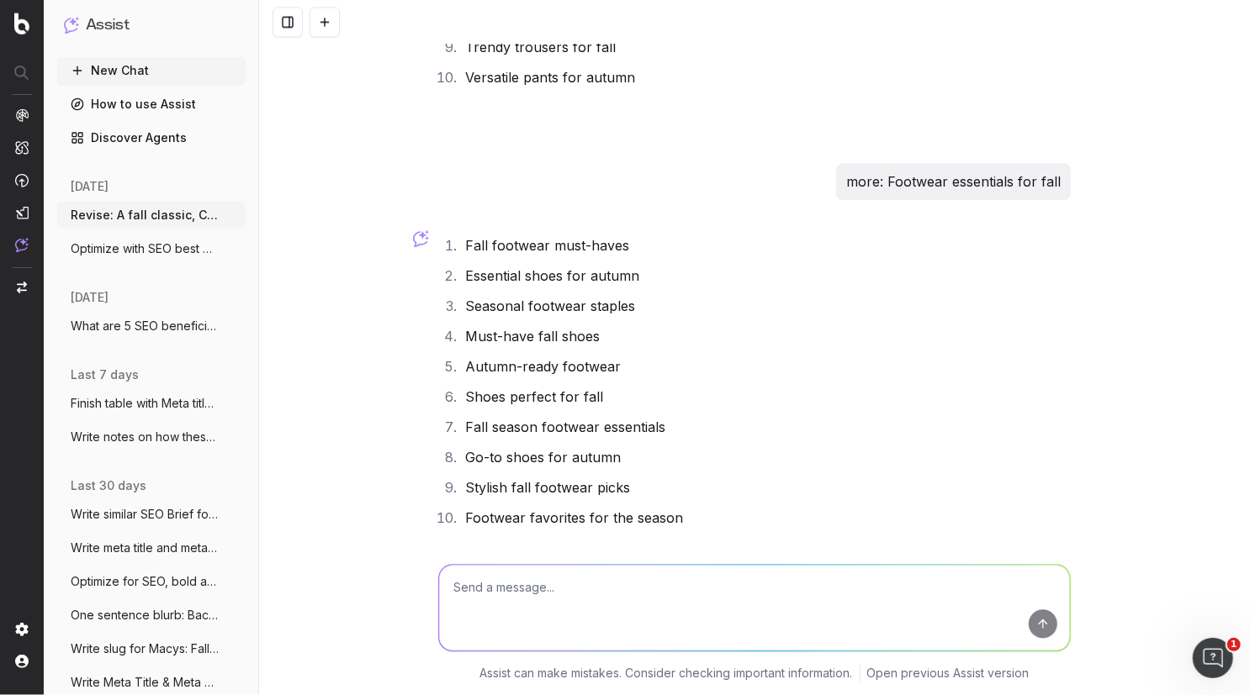
click at [515, 589] on textarea at bounding box center [754, 608] width 631 height 86
paste textarea "Upgrade your wardrobe with the season’s top trends. From tailored coats to rugg…"
type textarea "make 160 characters: Upgrade your wardrobe with the season’s top trends. From t…"
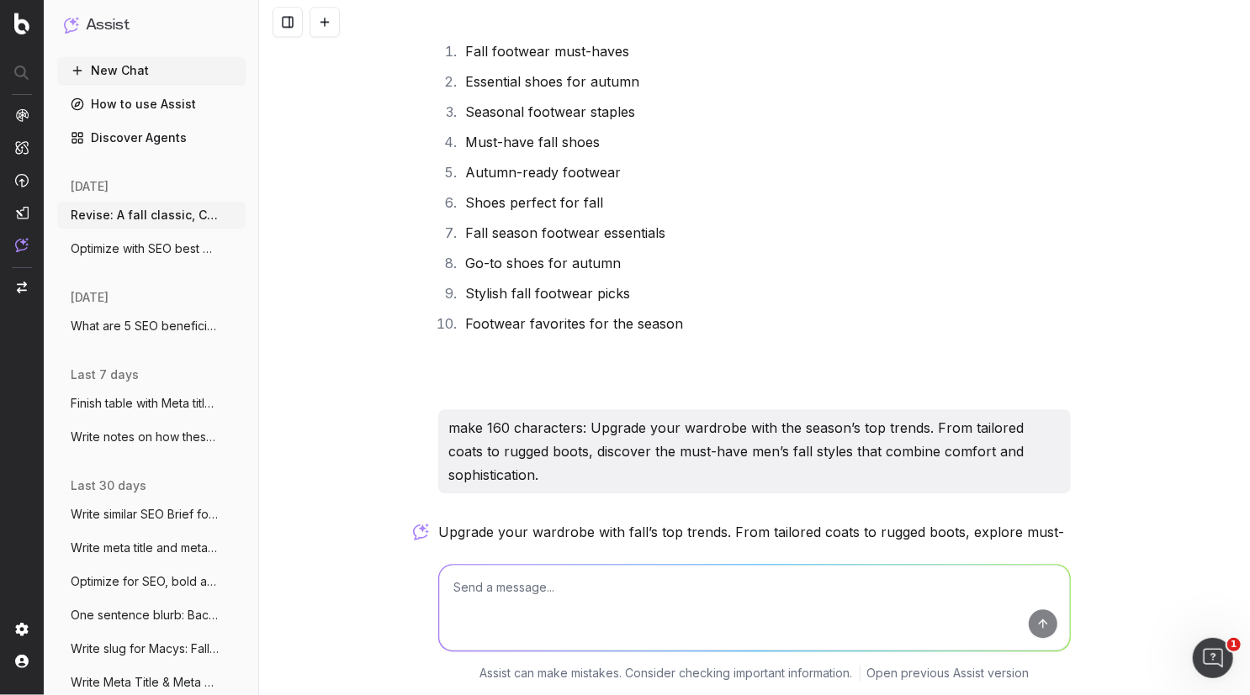
scroll to position [2323, 0]
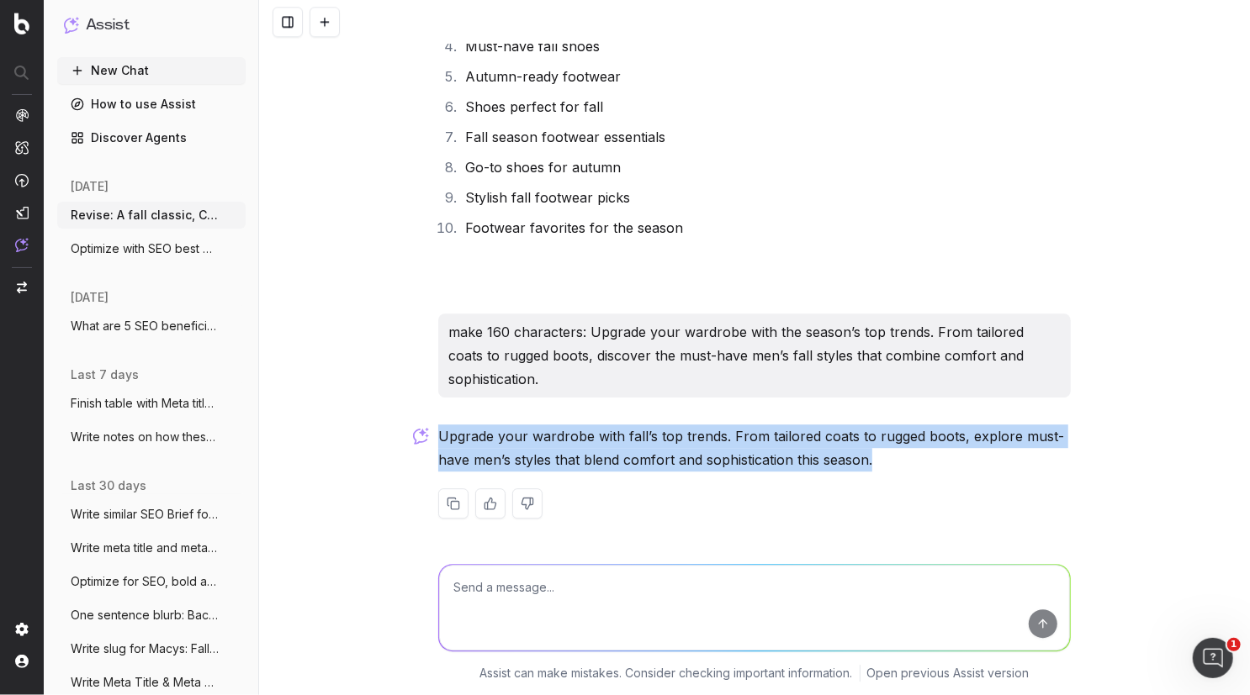
drag, startPoint x: 931, startPoint y: 454, endPoint x: 411, endPoint y: 420, distance: 520.8
click at [411, 420] on div "Revise: A fall classic, Corduroy pants adds texture and warmth to your wardrobe…" at bounding box center [754, 347] width 991 height 695
copy p "Upgrade your wardrobe with fall’s top trends. From tailored coats to rugged boo…"
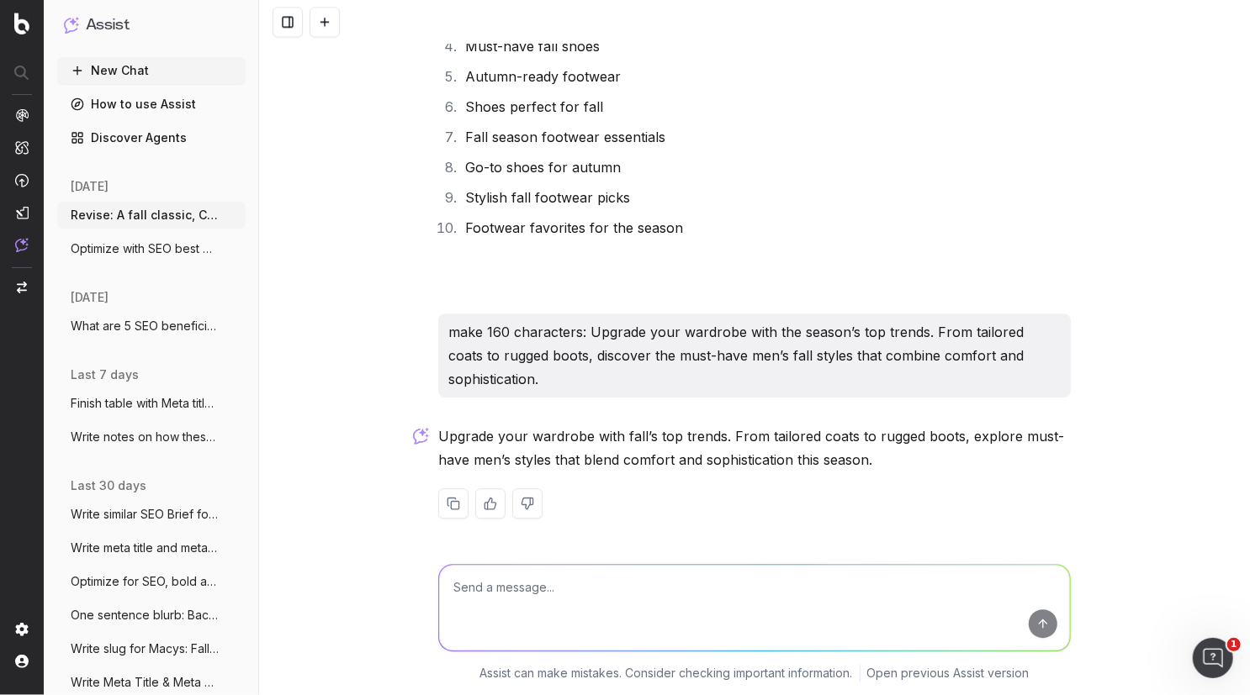
click at [497, 612] on textarea at bounding box center [754, 608] width 631 height 86
paste textarea "Men's Fall Style Edit: Must-Have Looks for the Season"
type textarea "Write one short sentence blurb: Men's Fall Style Edit: Must-Have Looks for the …"
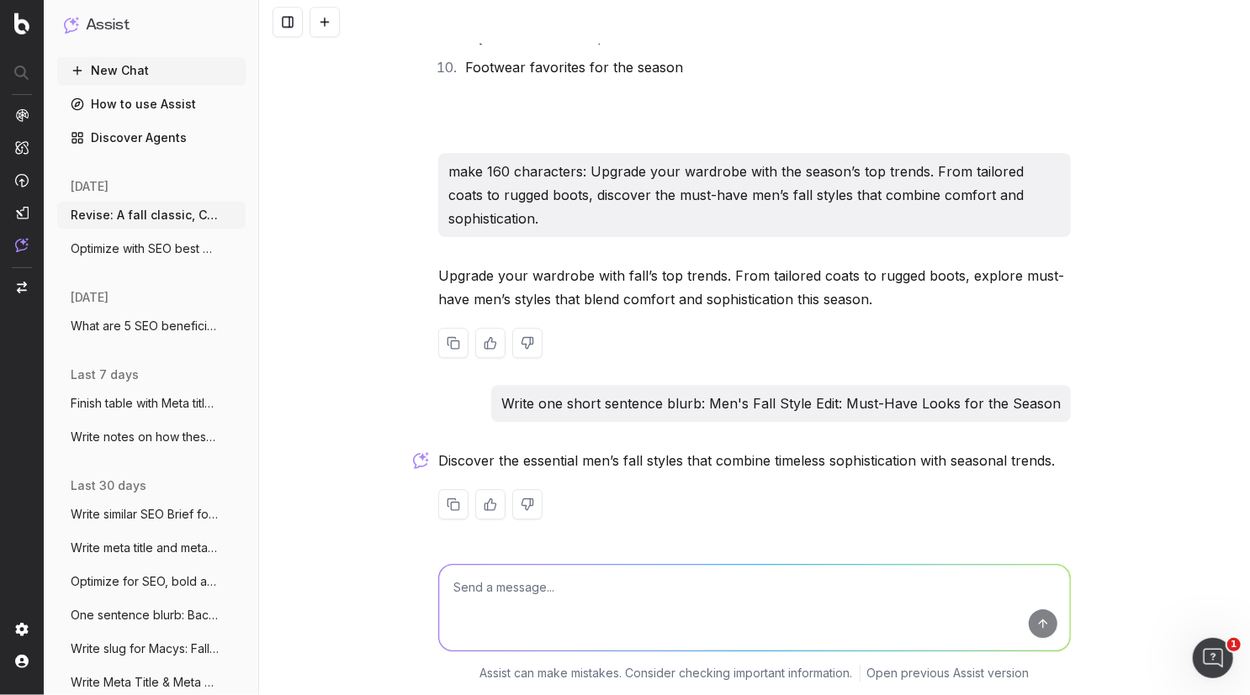
scroll to position [2485, 0]
click at [565, 462] on p "Discover the essential men’s fall styles that combine timeless sophistication w…" at bounding box center [754, 460] width 632 height 24
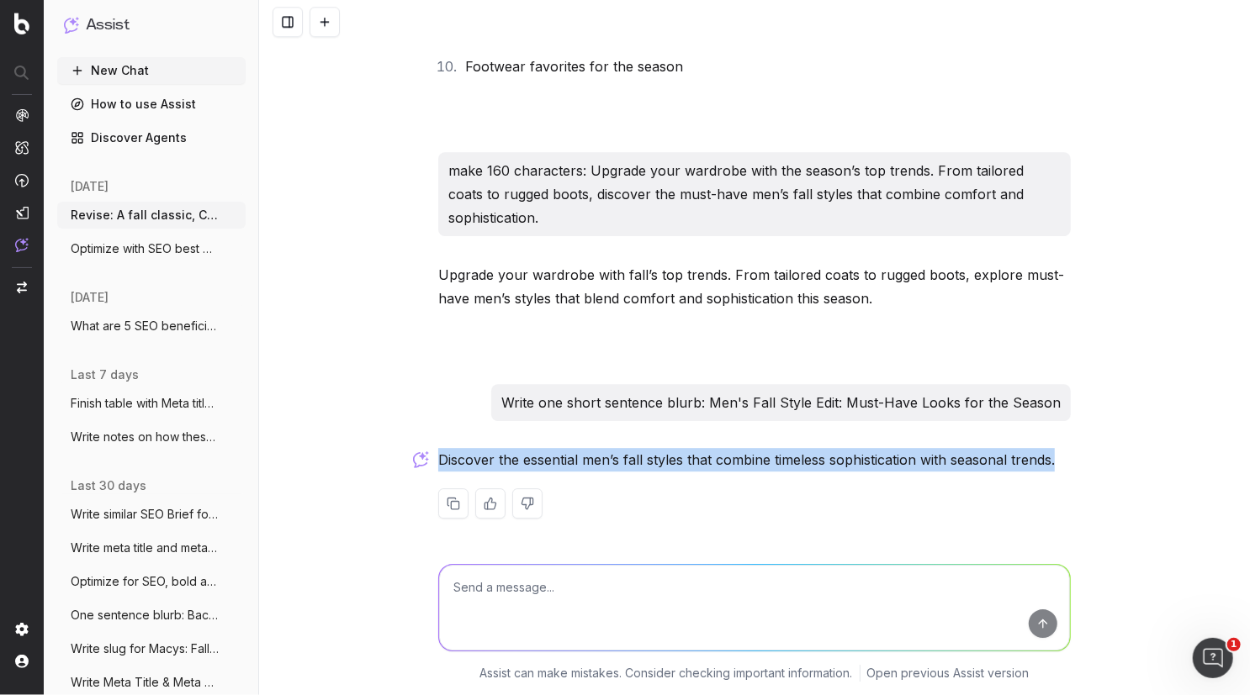
click at [565, 462] on p "Discover the essential men’s fall styles that combine timeless sophistication w…" at bounding box center [754, 460] width 632 height 24
copy div "Discover the essential men’s fall styles that combine timeless sophistication w…"
